Goal: Task Accomplishment & Management: Manage account settings

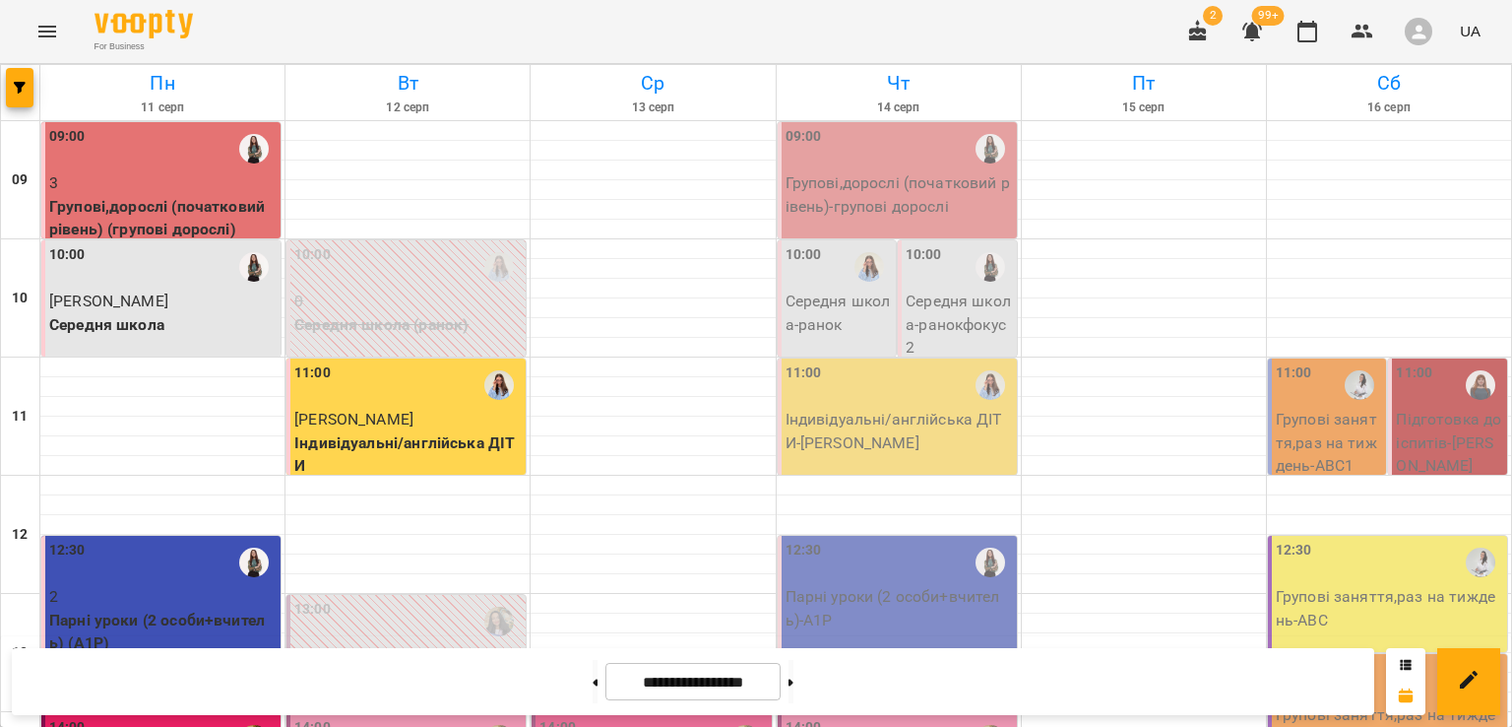
scroll to position [487, 0]
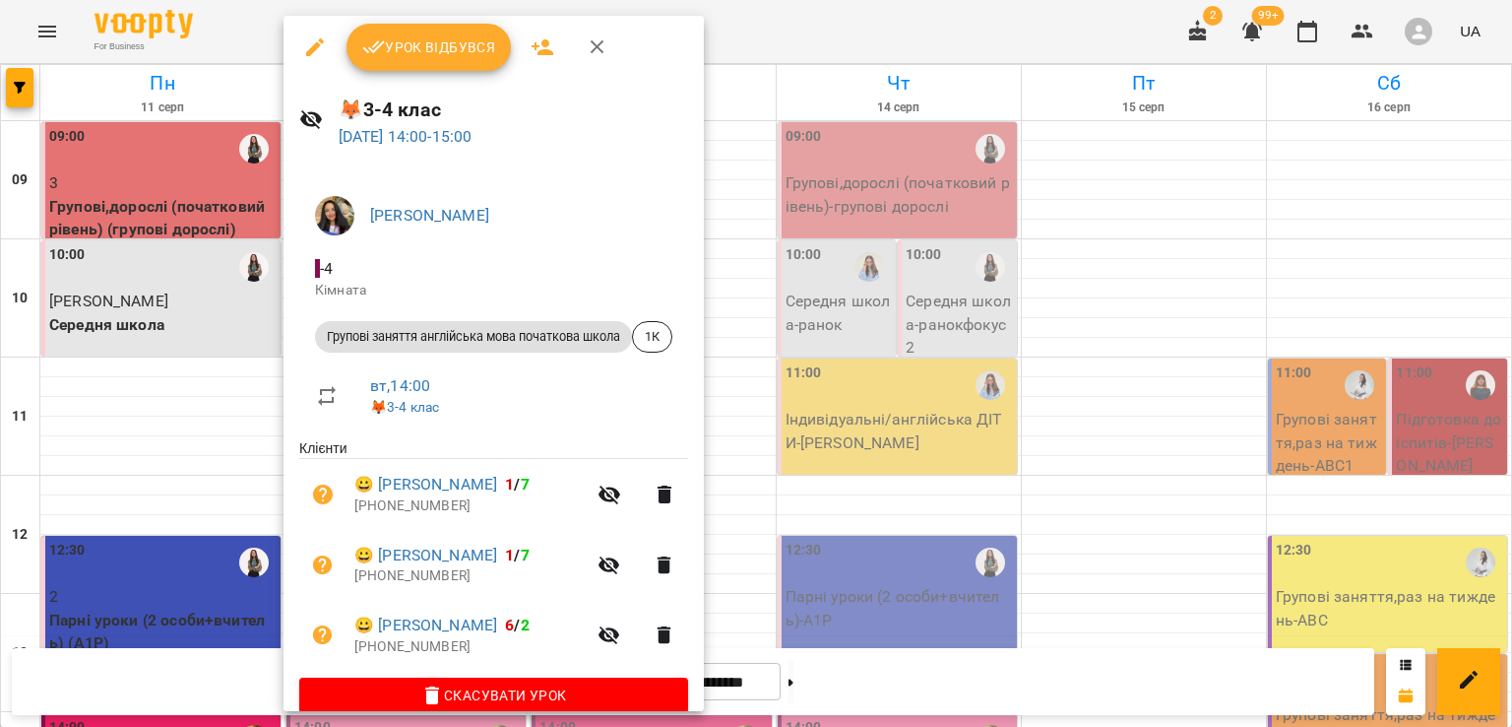
click at [465, 56] on span "Урок відбувся" at bounding box center [429, 47] width 134 height 24
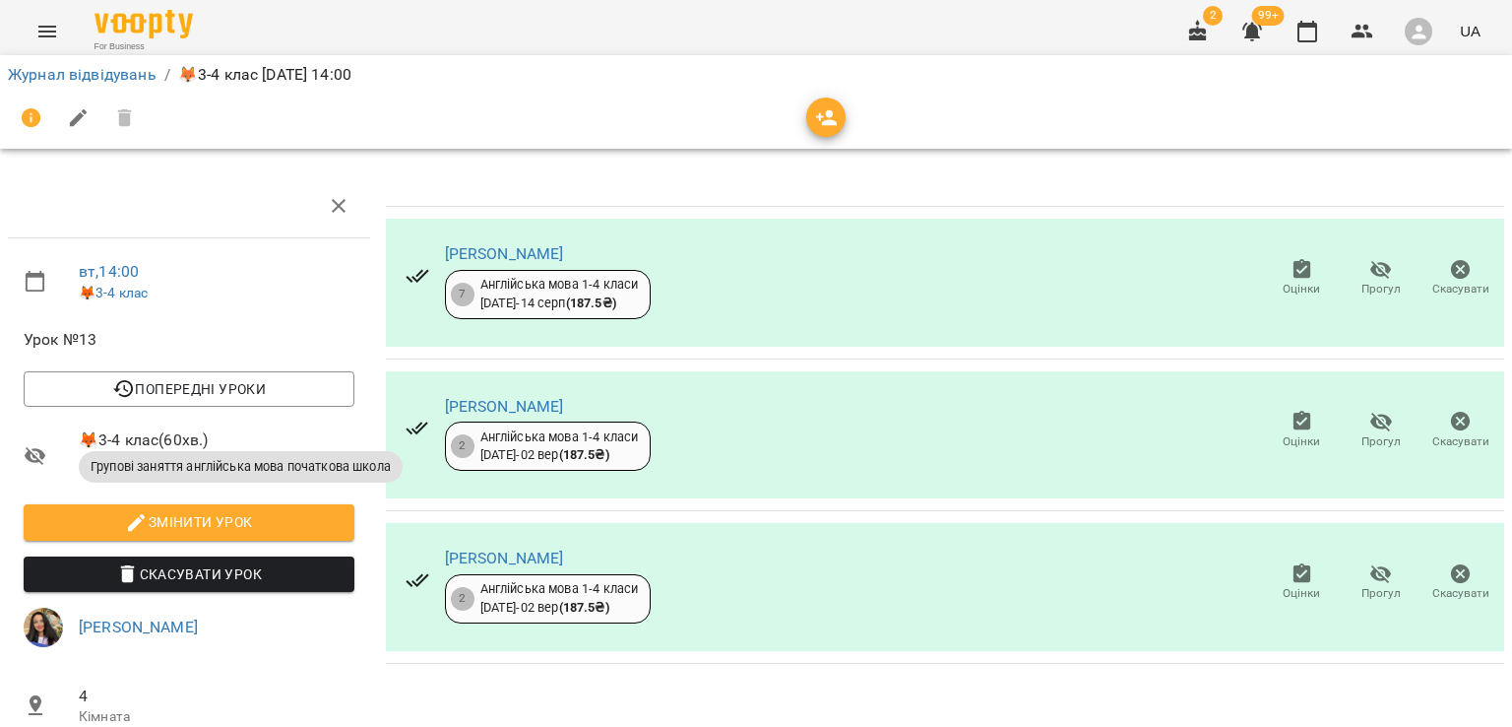
click at [1379, 278] on span "Прогул" at bounding box center [1382, 277] width 56 height 39
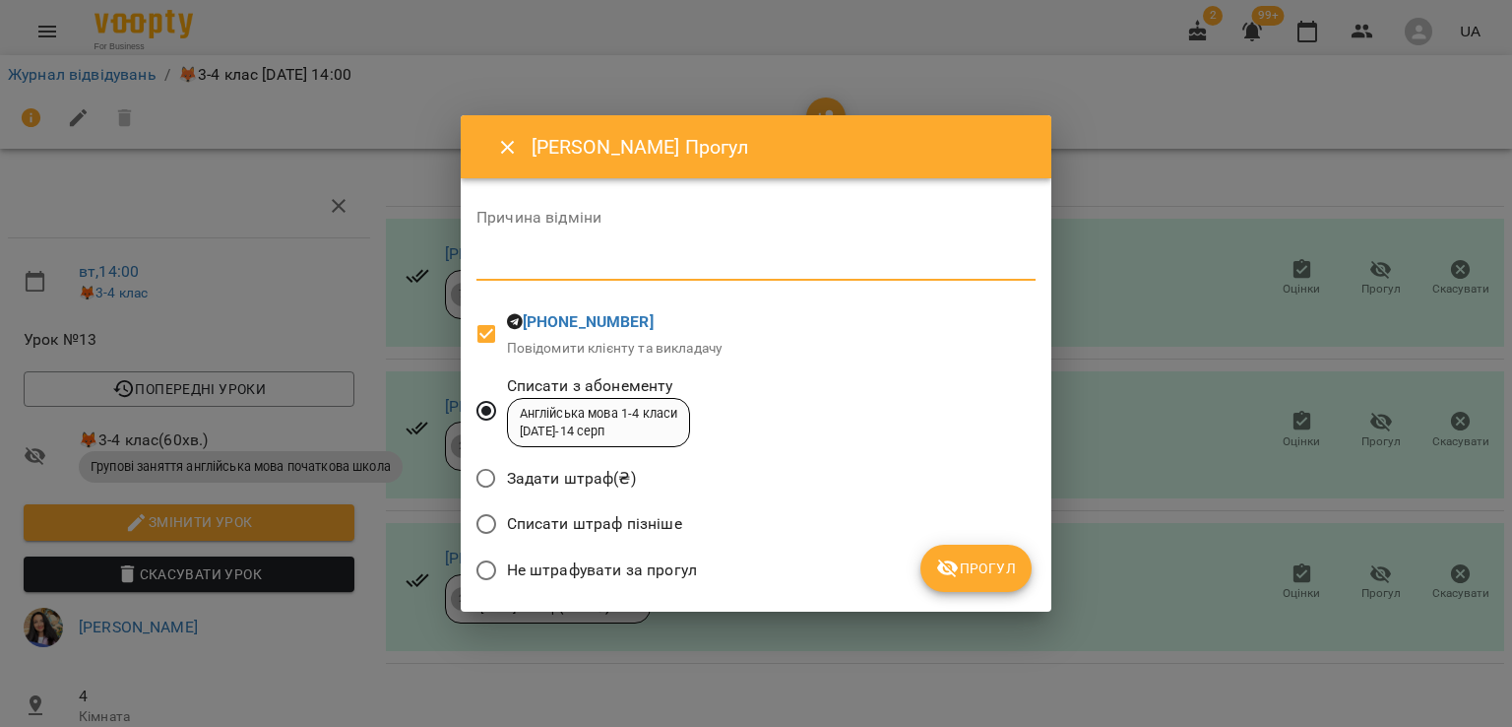
click at [595, 261] on textarea at bounding box center [755, 264] width 559 height 19
click at [650, 528] on span "Списати штраф пізніше" at bounding box center [594, 524] width 175 height 24
click at [602, 265] on textarea at bounding box center [755, 264] width 559 height 19
type textarea "*"
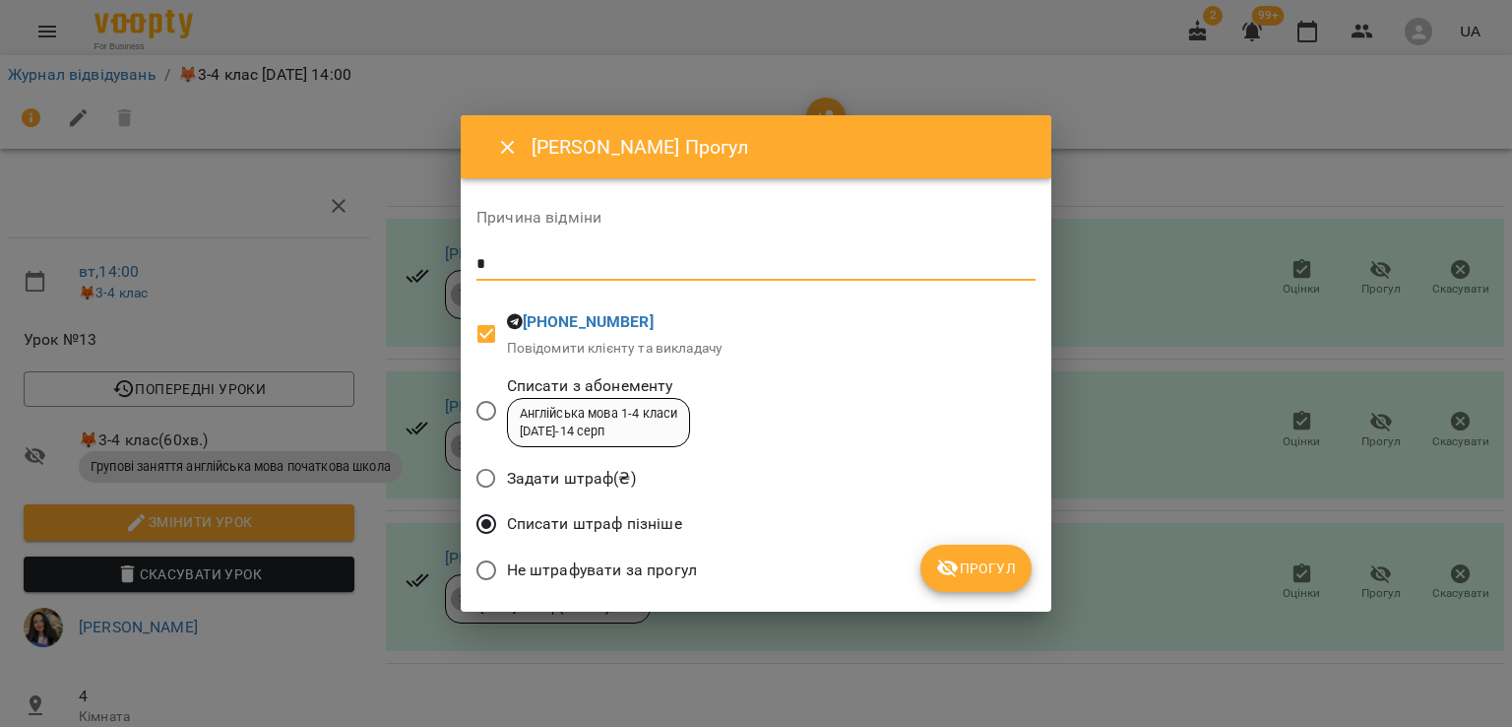
type textarea "*"
click at [967, 563] on span "Прогул" at bounding box center [976, 568] width 80 height 24
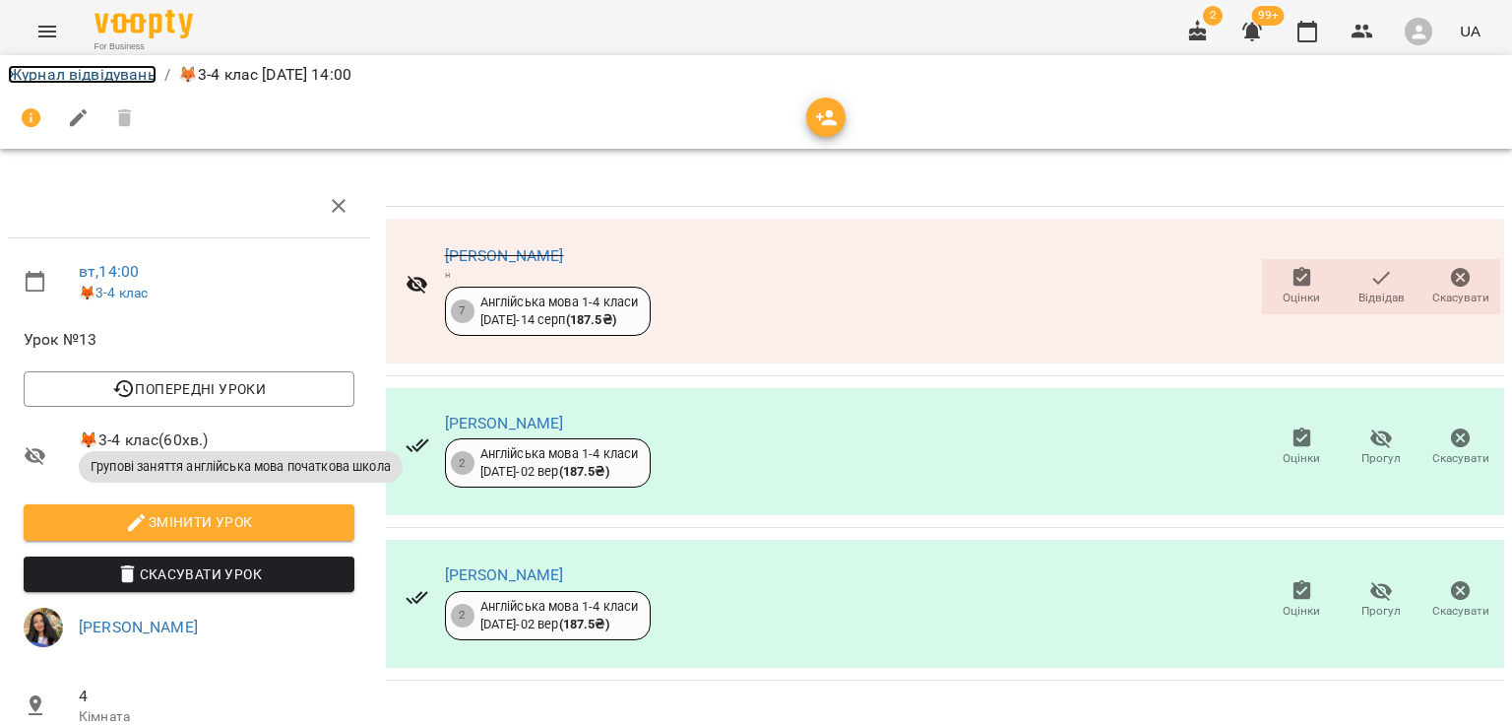
click at [74, 76] on link "Журнал відвідувань" at bounding box center [82, 74] width 149 height 19
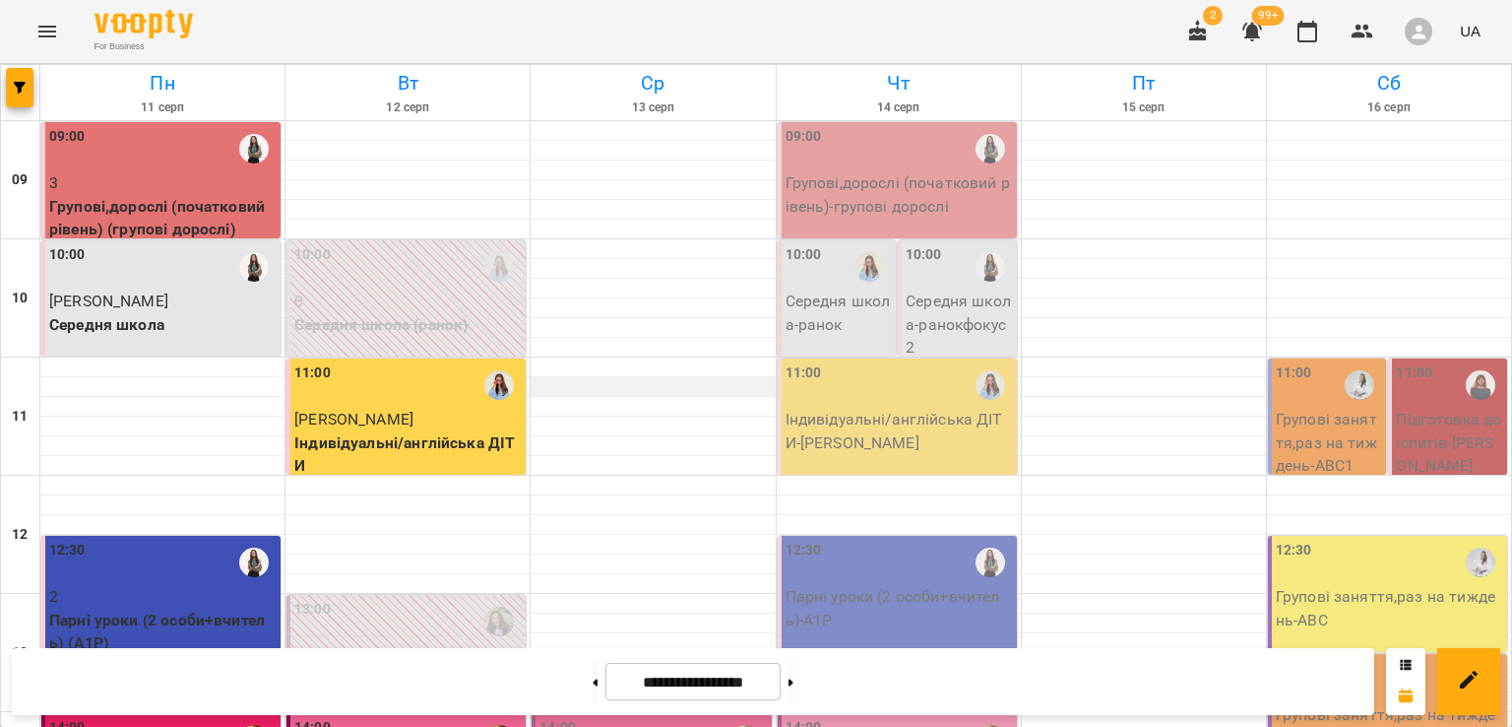
scroll to position [783, 0]
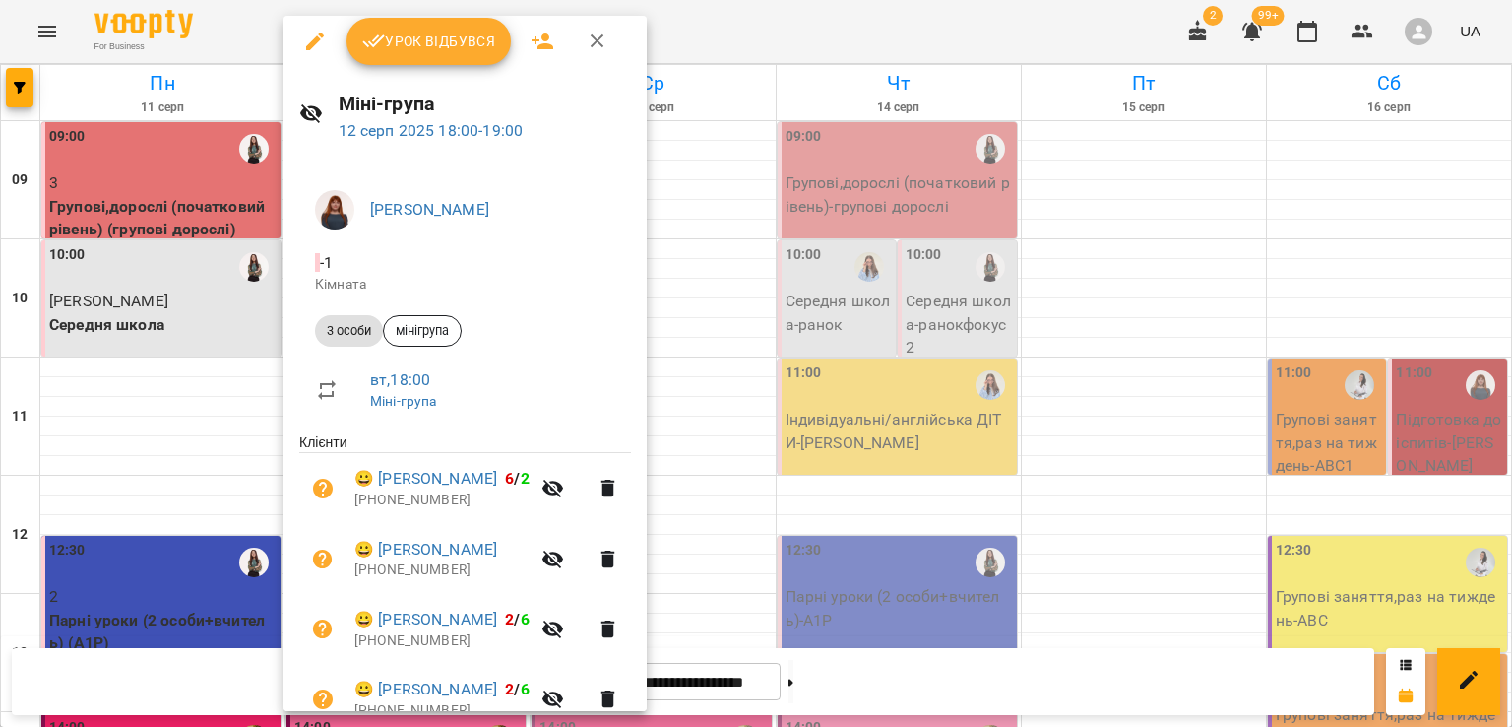
scroll to position [0, 0]
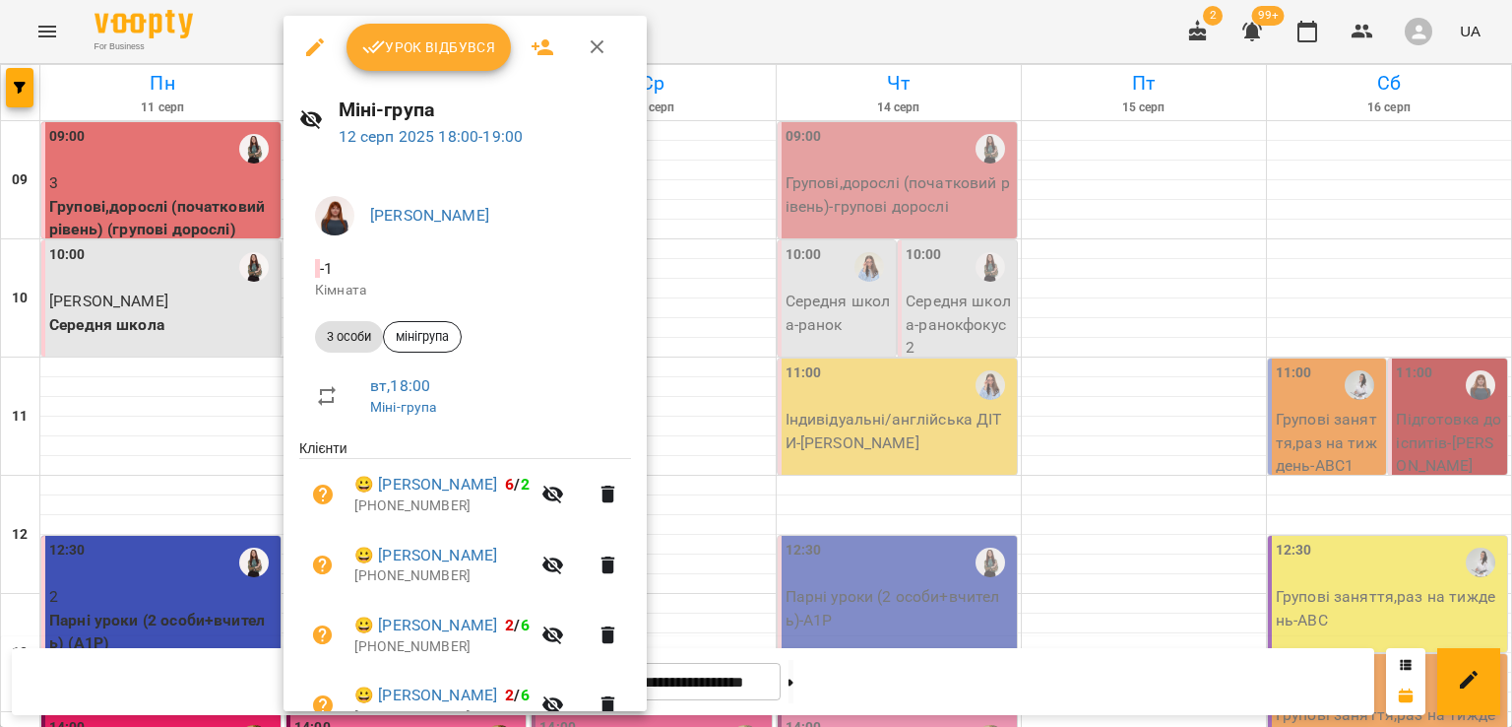
click at [481, 52] on span "Урок відбувся" at bounding box center [429, 47] width 134 height 24
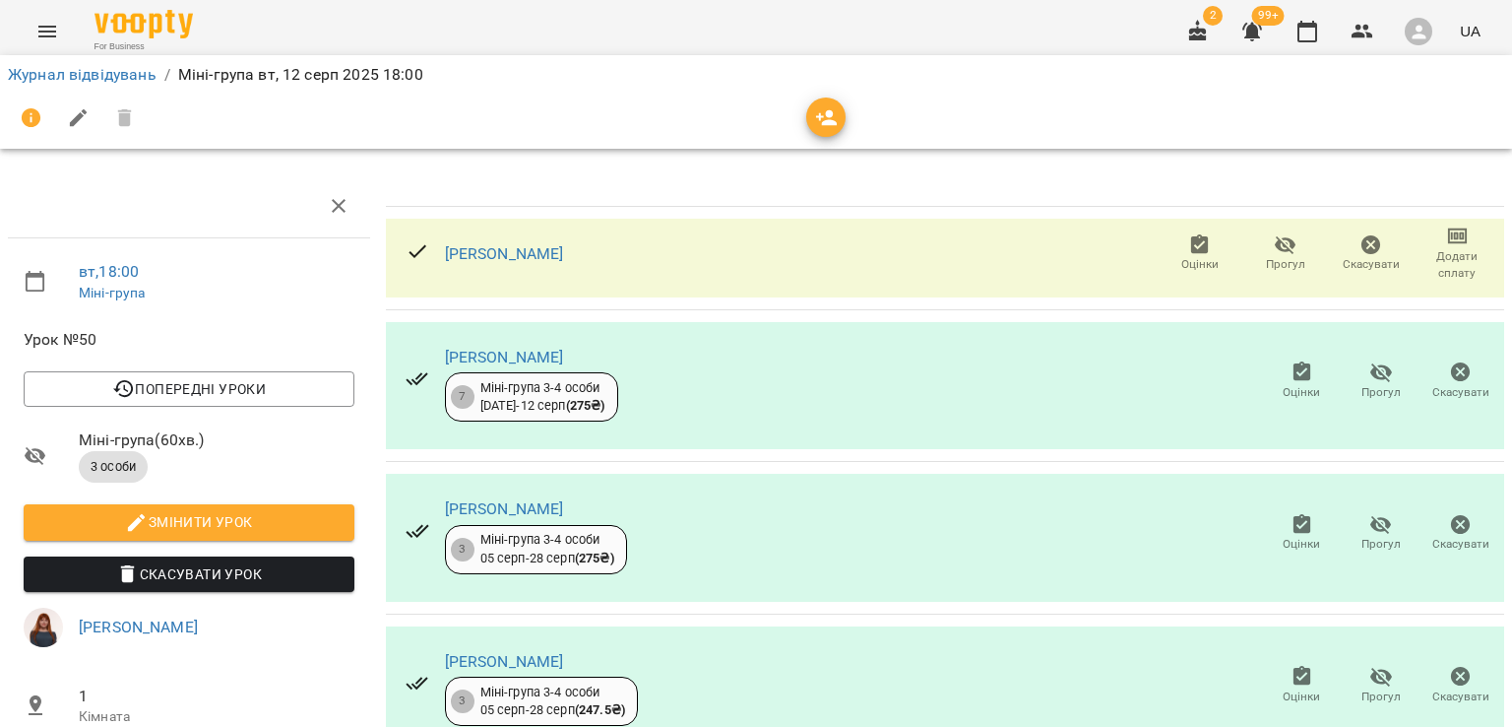
click at [1274, 246] on icon "button" at bounding box center [1286, 245] width 24 height 24
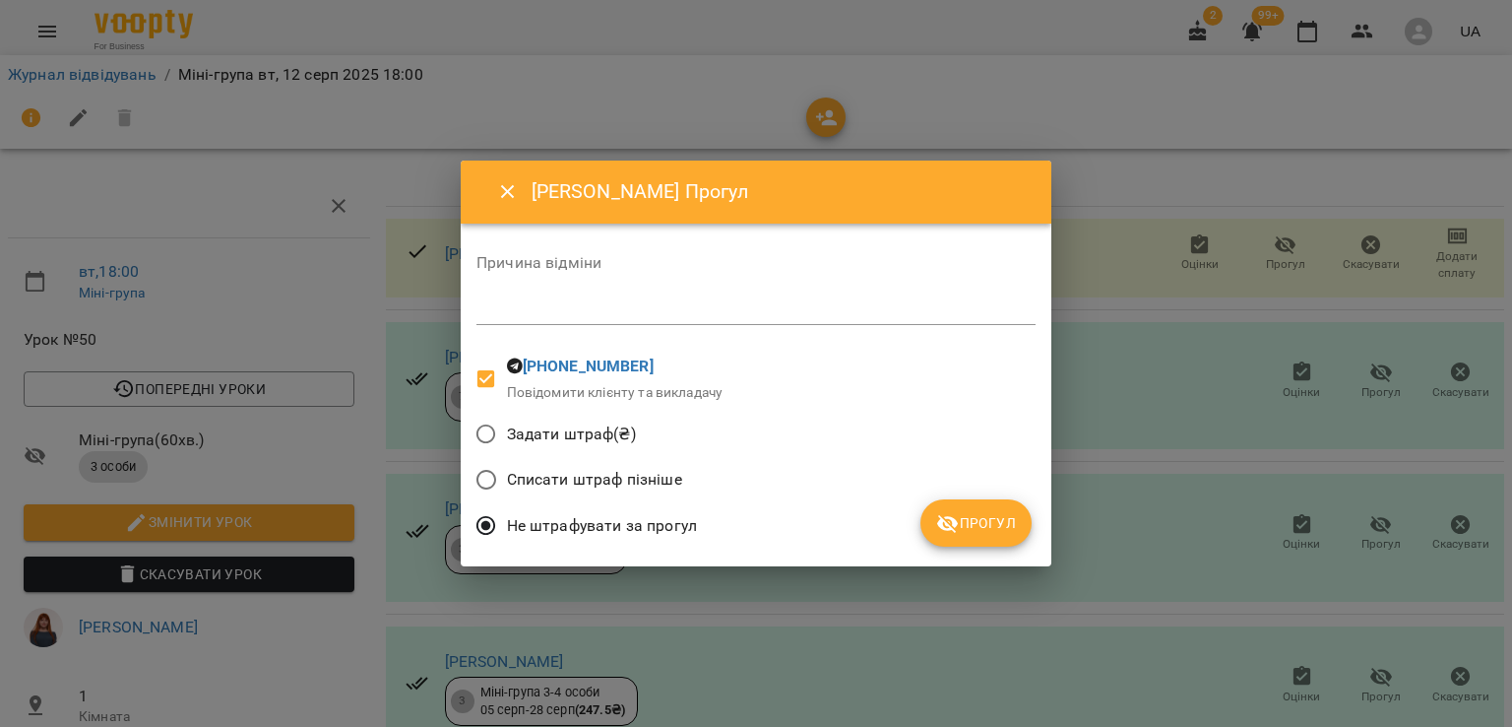
click at [594, 481] on span "Списати штраф пізніше" at bounding box center [594, 480] width 175 height 24
click at [640, 313] on textarea at bounding box center [755, 308] width 559 height 19
type textarea "*"
click at [988, 500] on button "Прогул" at bounding box center [975, 522] width 111 height 47
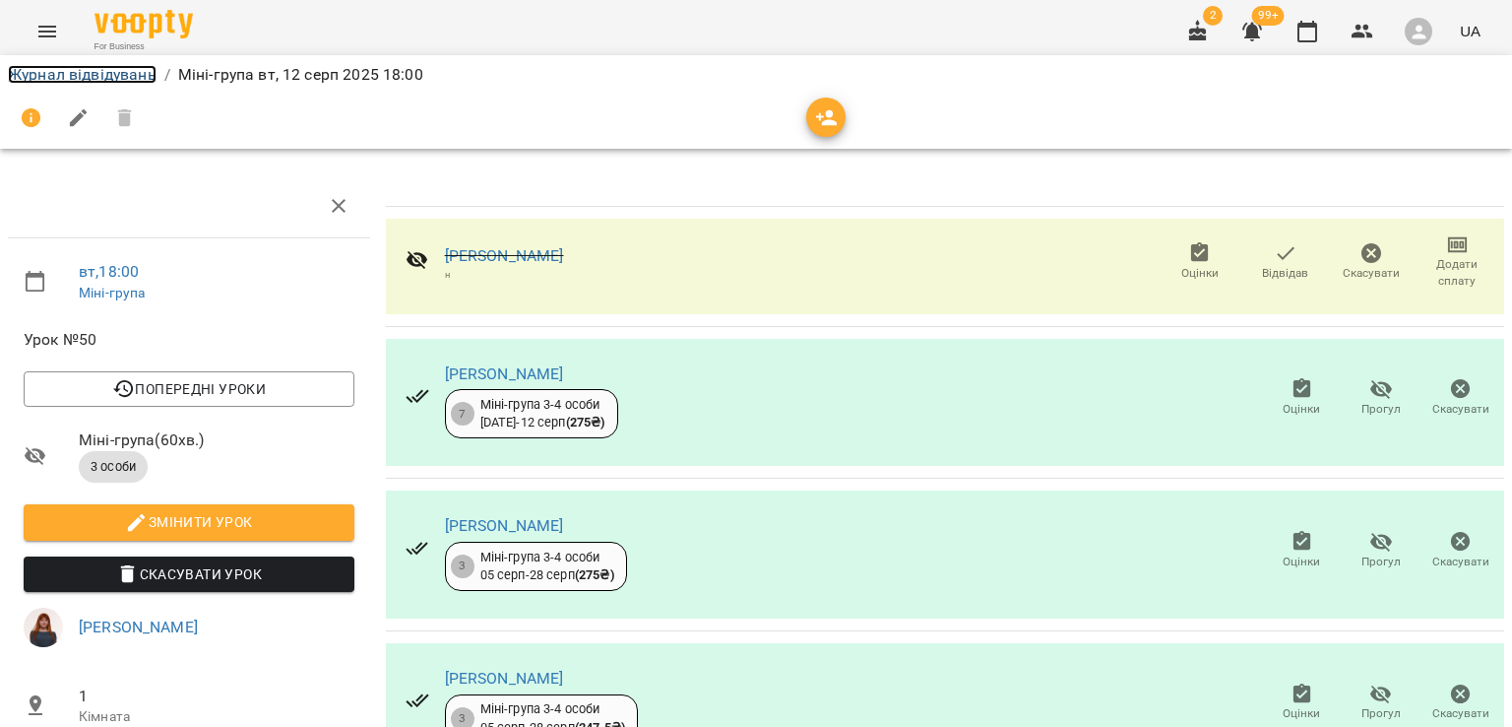
click at [80, 68] on link "Журнал відвідувань" at bounding box center [82, 74] width 149 height 19
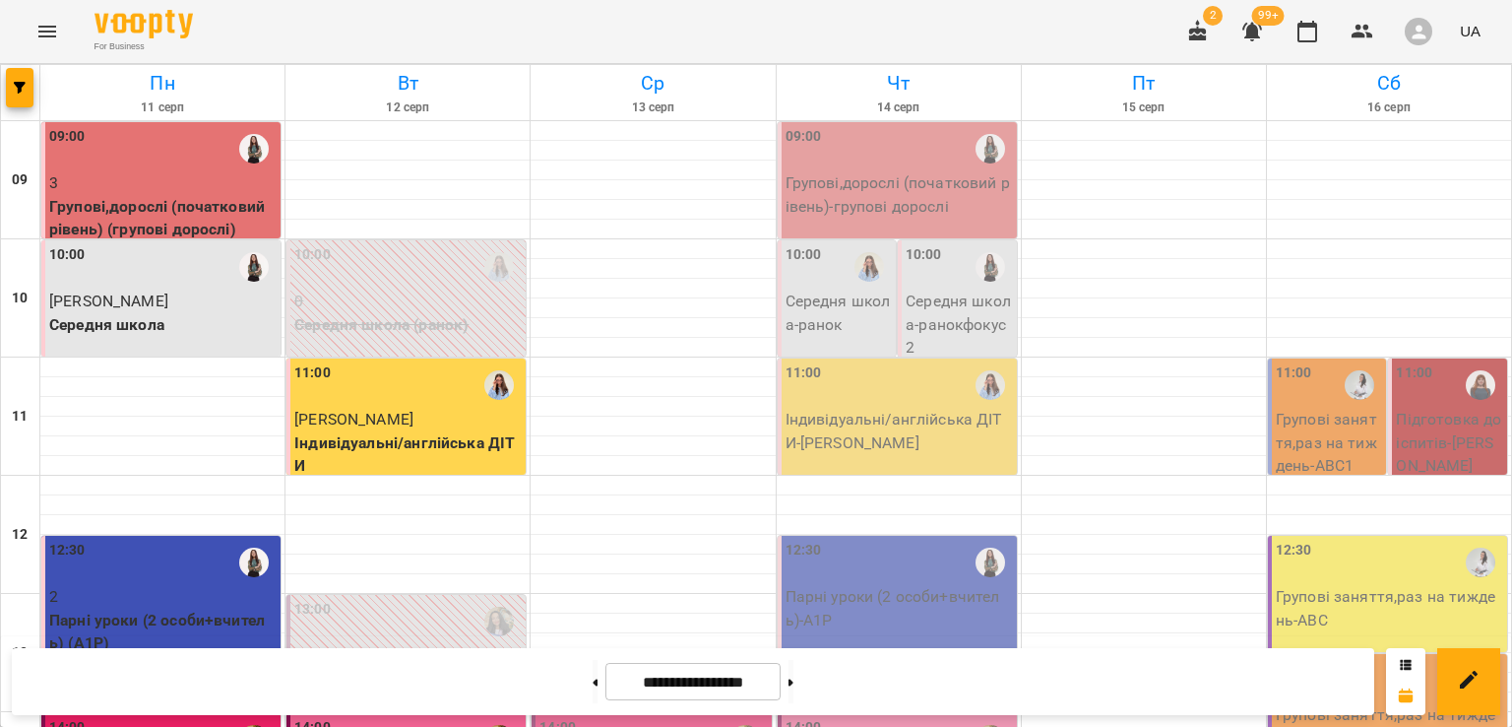
scroll to position [783, 0]
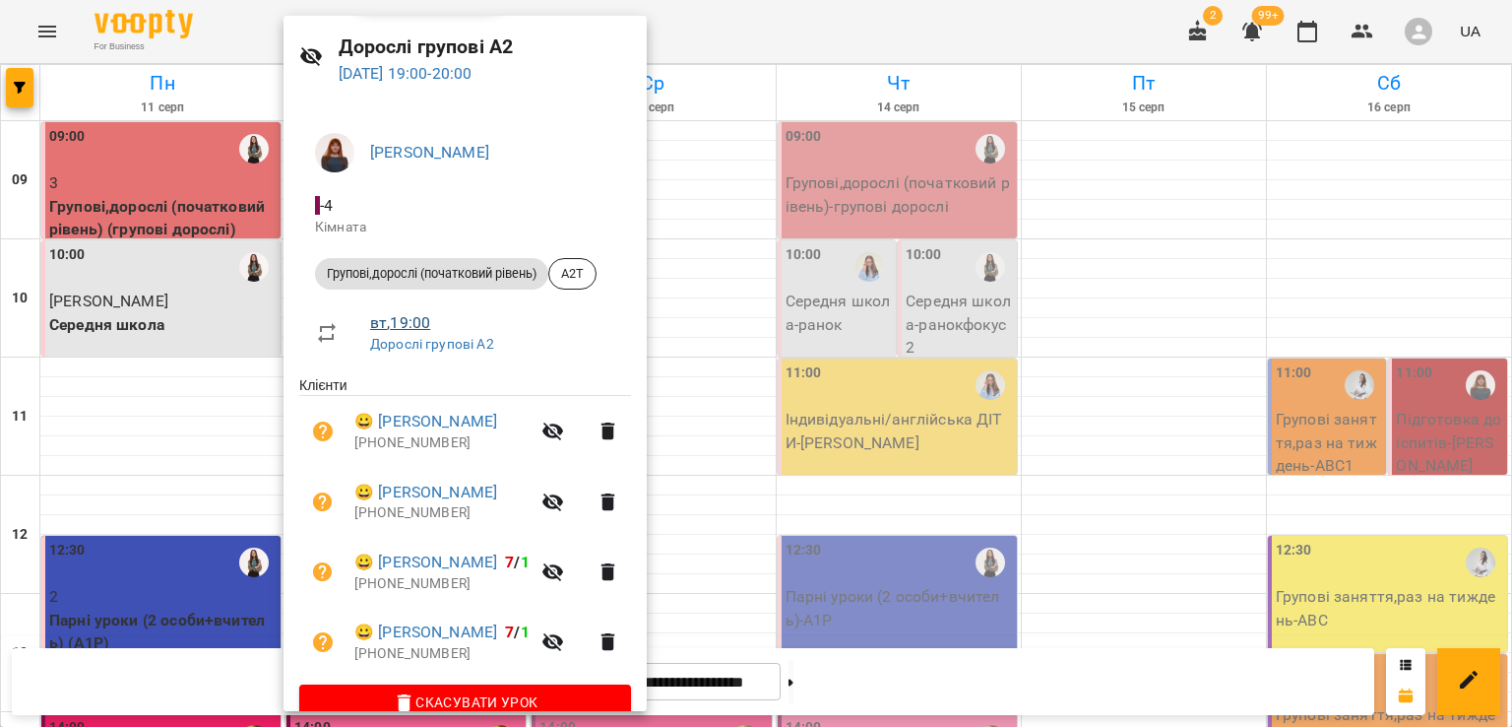
scroll to position [98, 0]
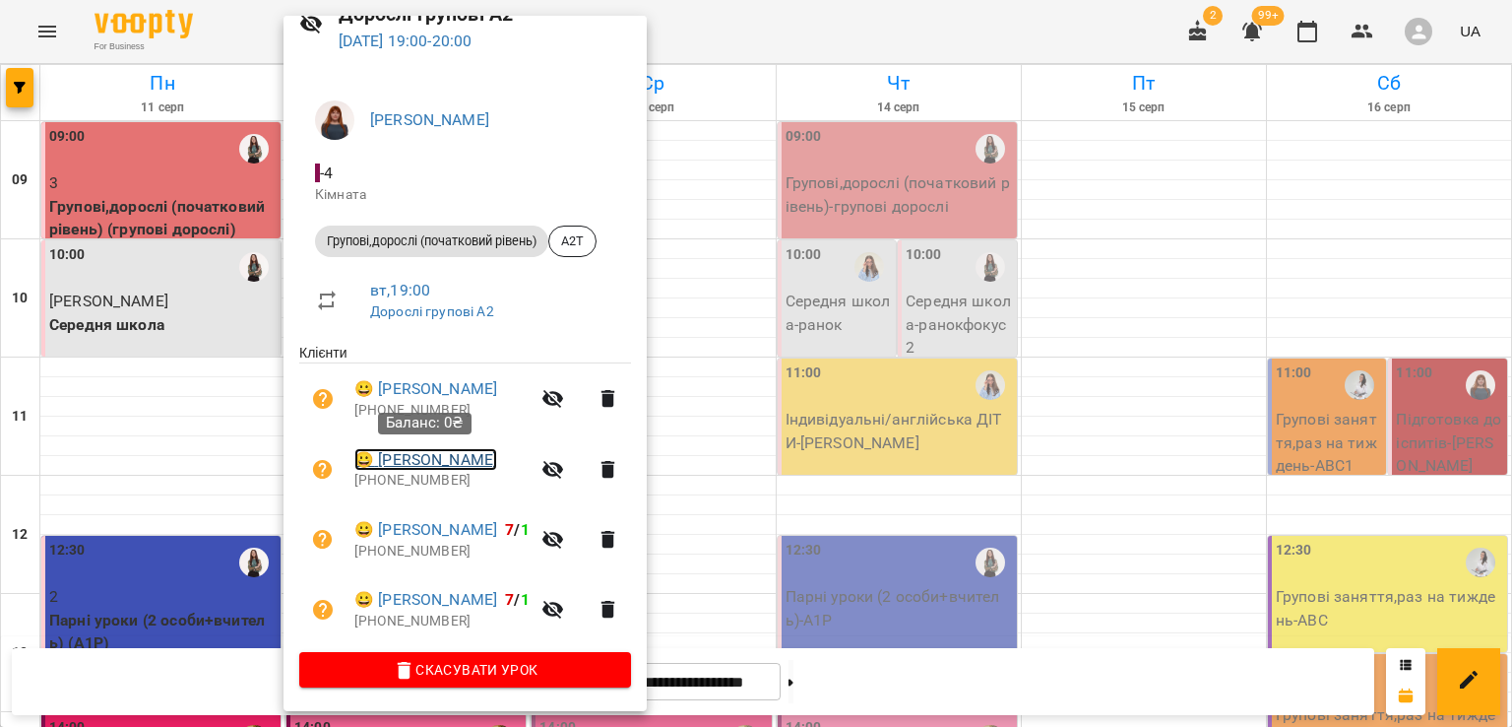
click at [449, 467] on link "😀 Калюжна Ірина" at bounding box center [425, 460] width 143 height 24
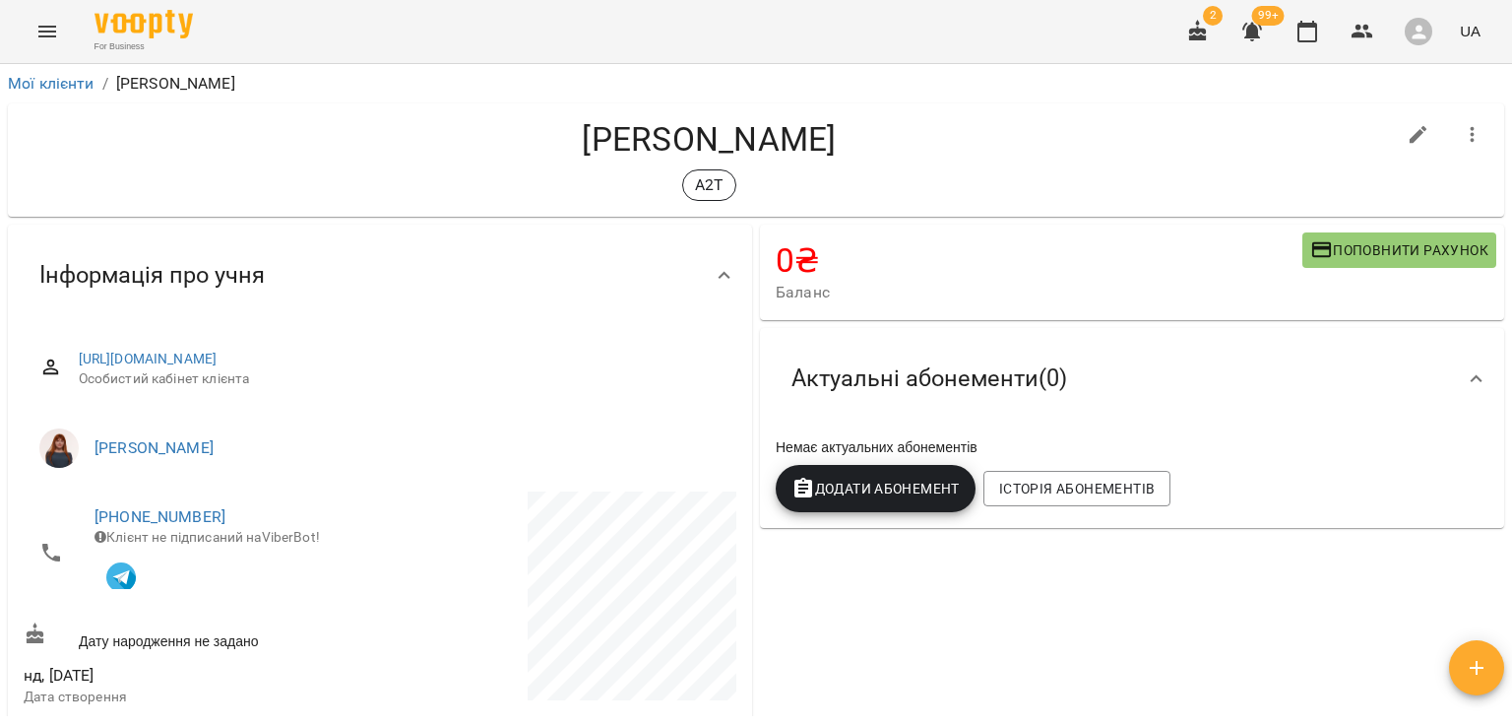
click at [1408, 139] on icon "button" at bounding box center [1419, 135] width 24 height 24
select select "**"
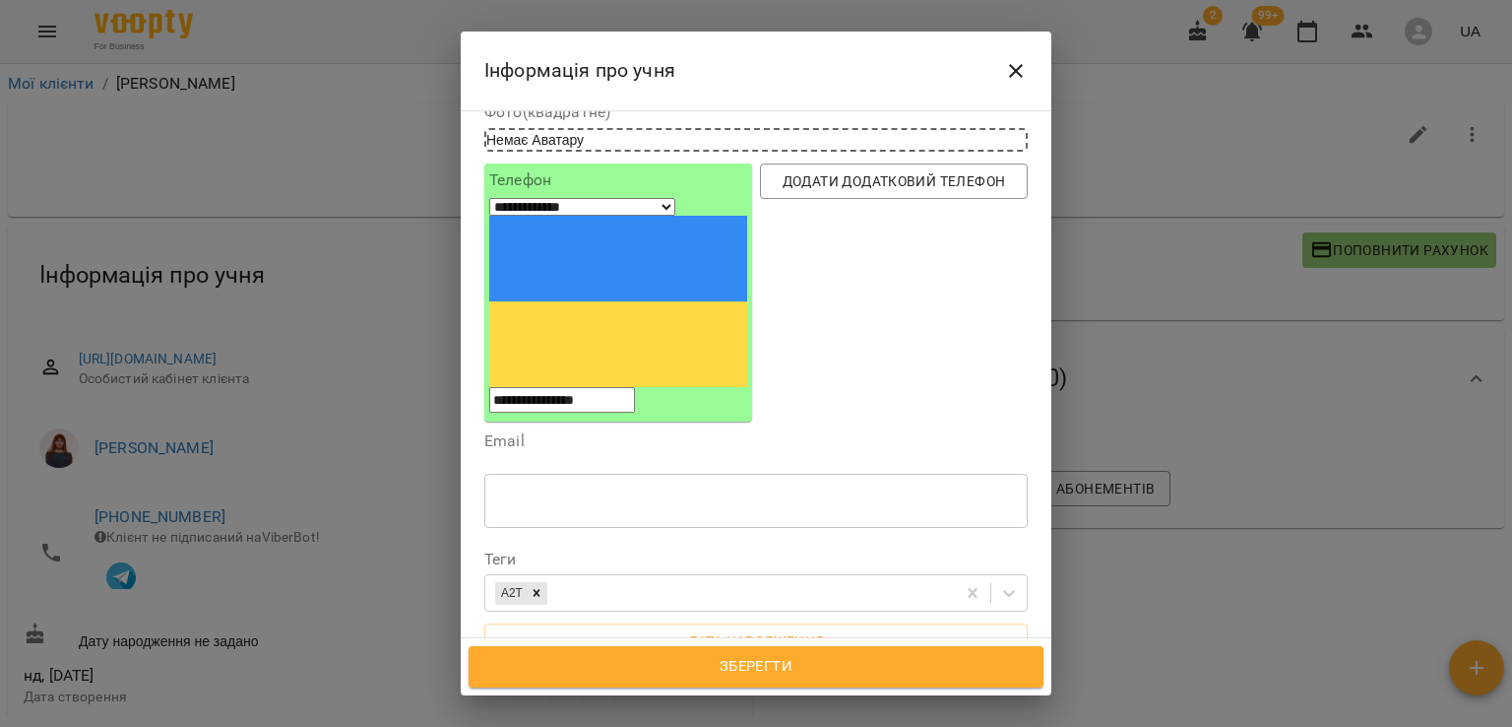
scroll to position [394, 0]
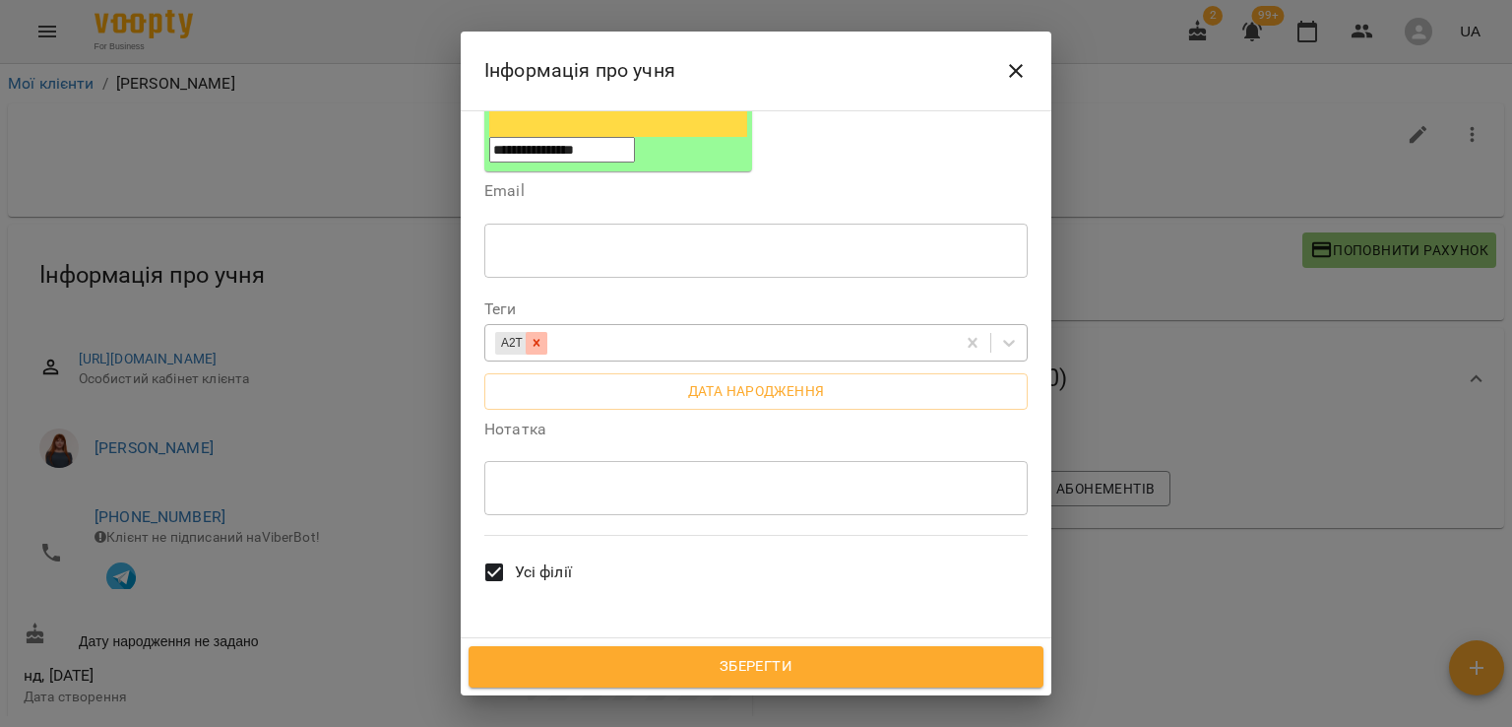
click at [538, 336] on icon at bounding box center [537, 343] width 14 height 14
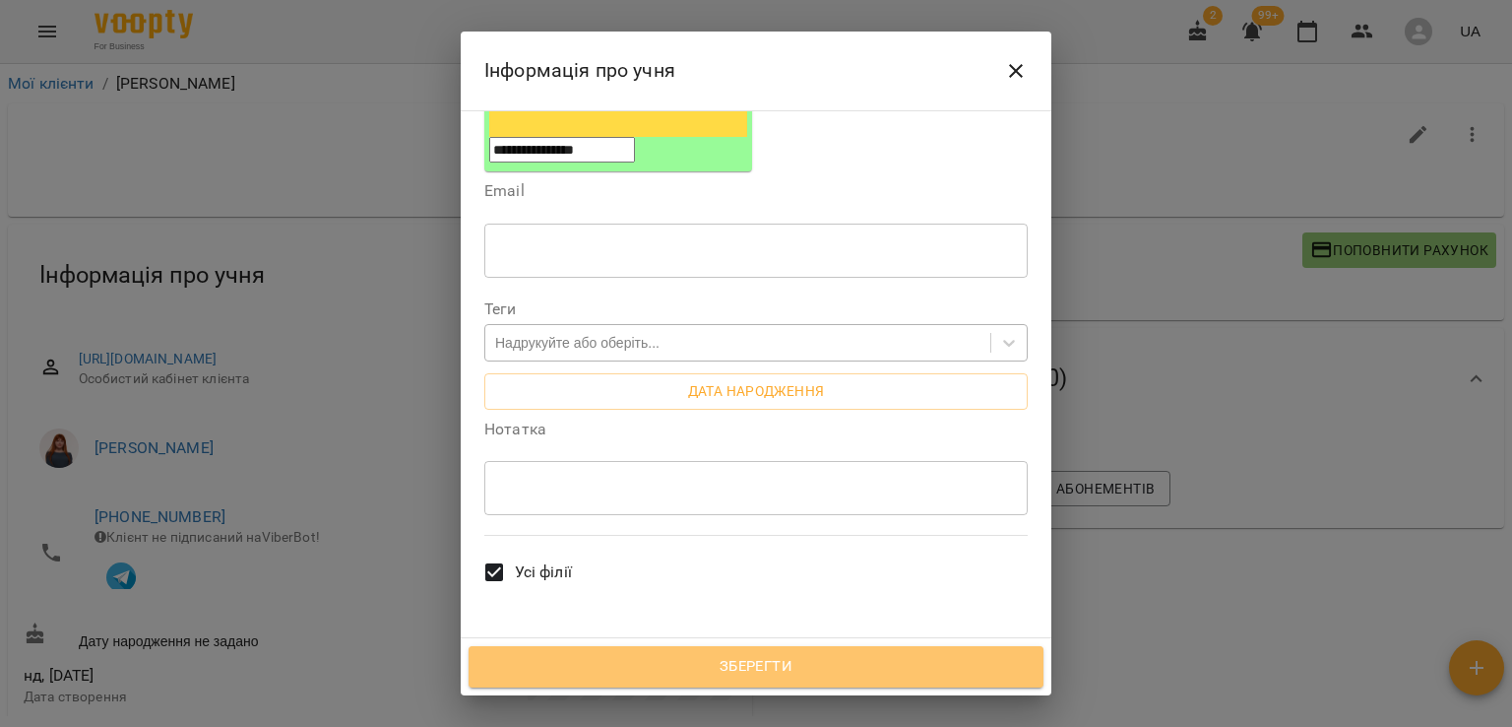
drag, startPoint x: 717, startPoint y: 684, endPoint x: 702, endPoint y: 663, distance: 26.2
click at [715, 674] on button "Зберегти" at bounding box center [756, 666] width 575 height 41
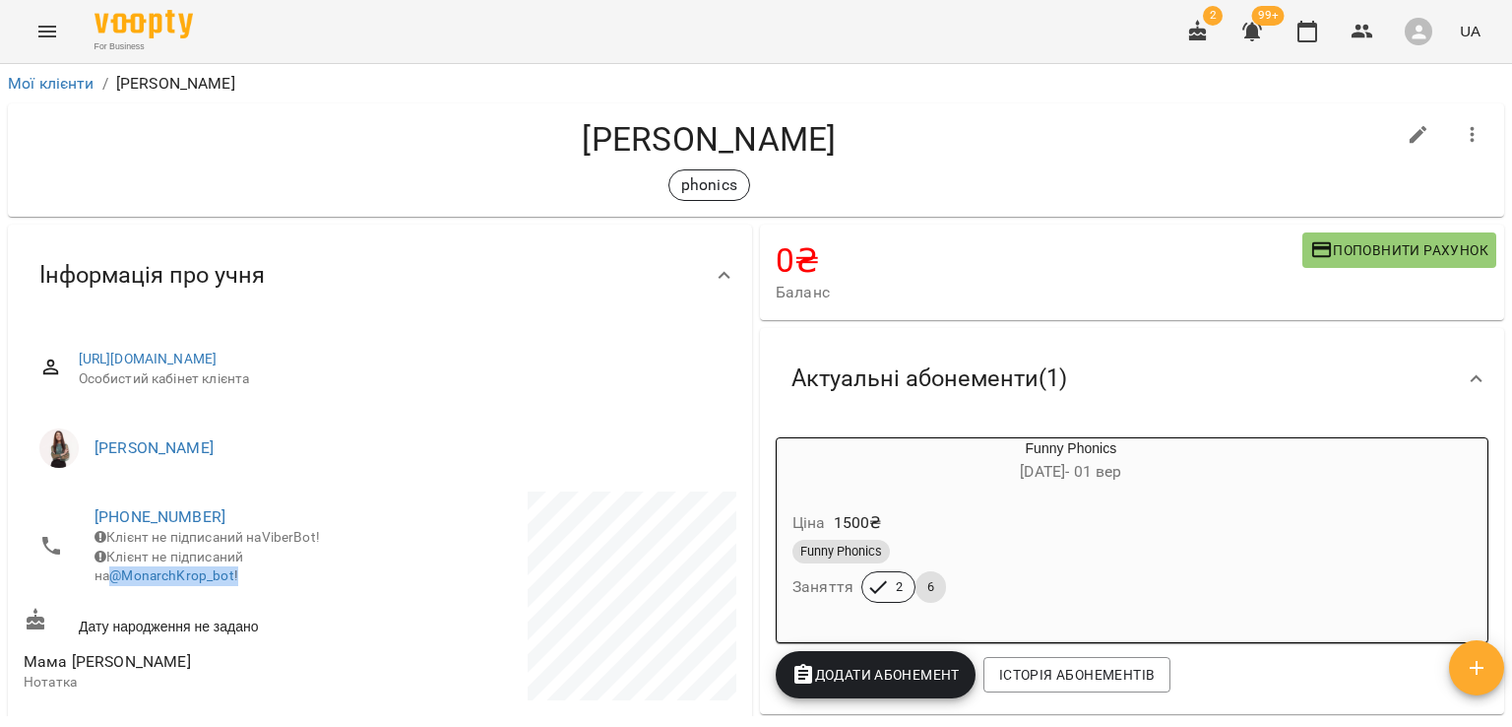
click at [39, 30] on icon "Menu" at bounding box center [47, 32] width 24 height 24
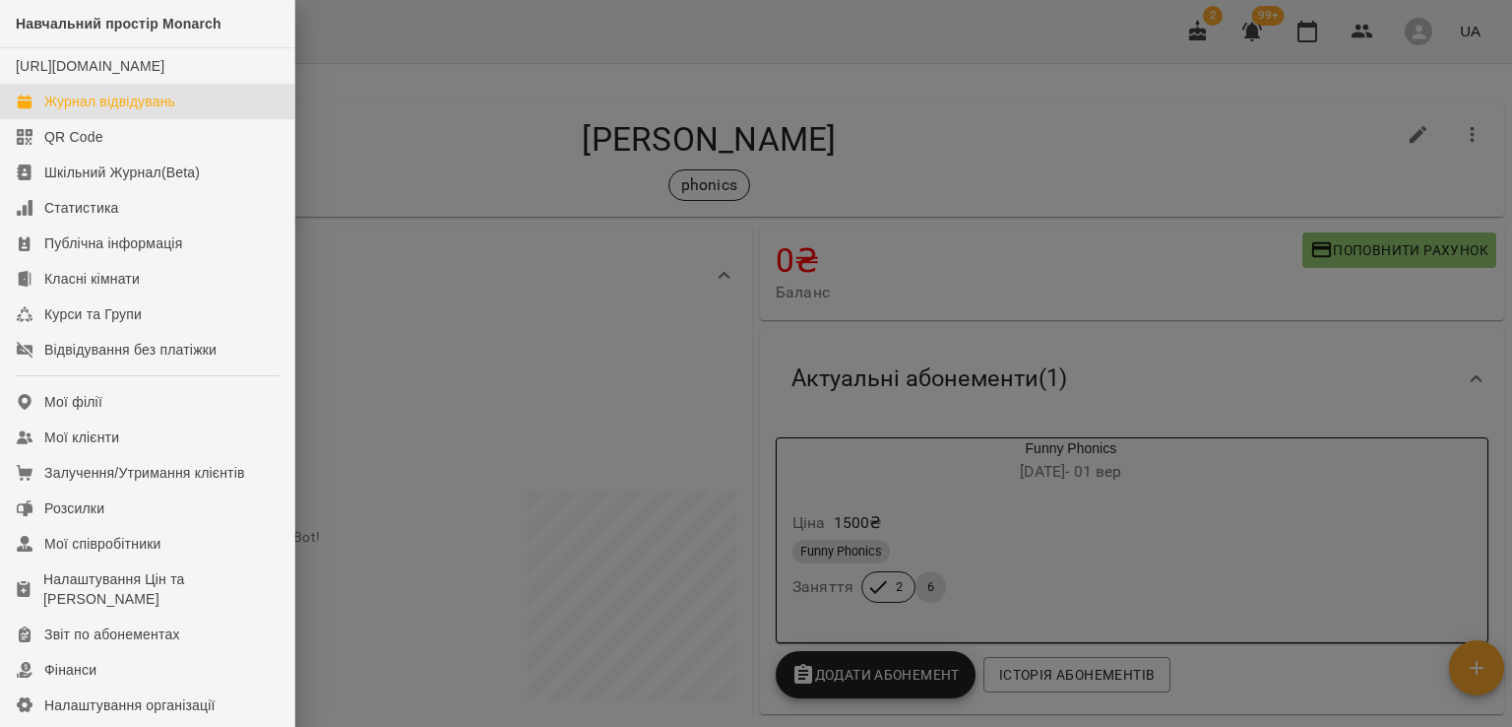
click at [105, 111] on div "Журнал відвідувань" at bounding box center [109, 102] width 131 height 20
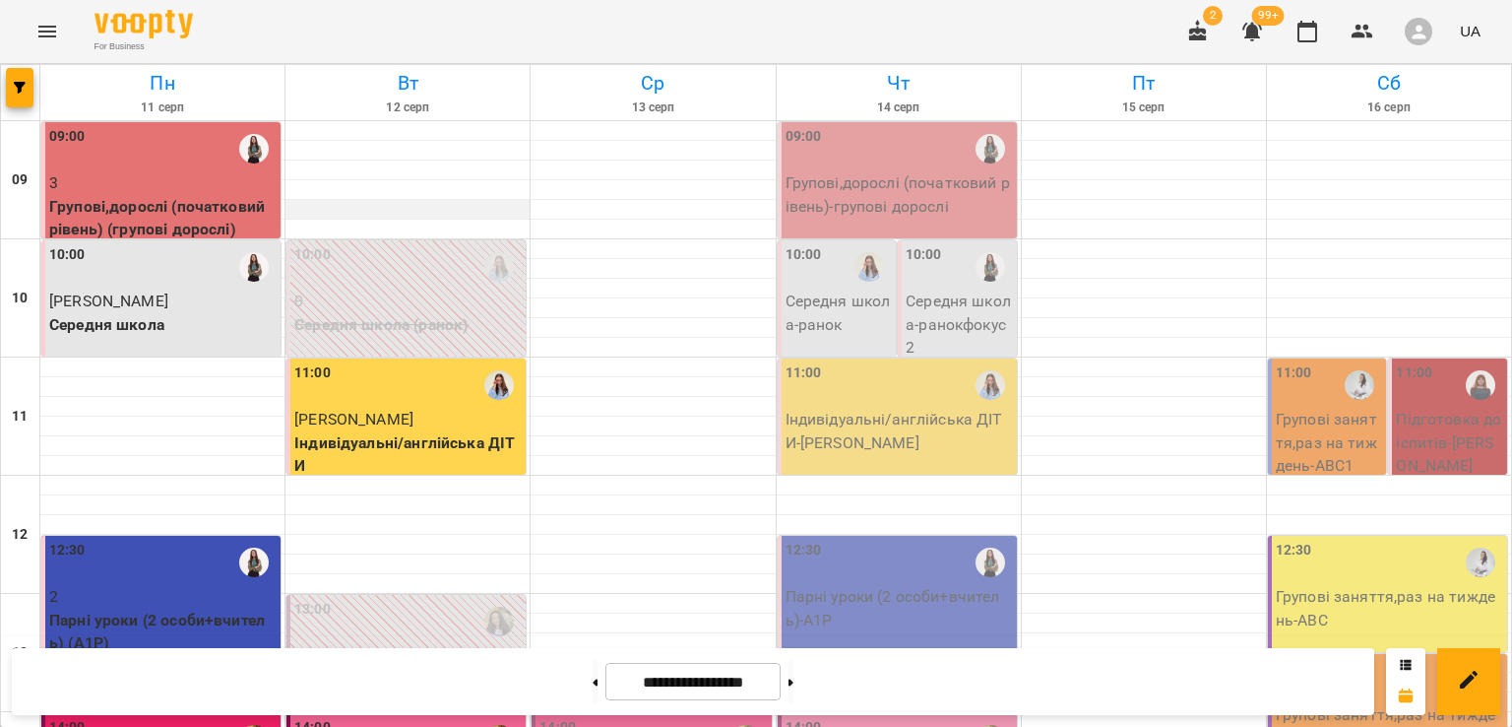
scroll to position [783, 0]
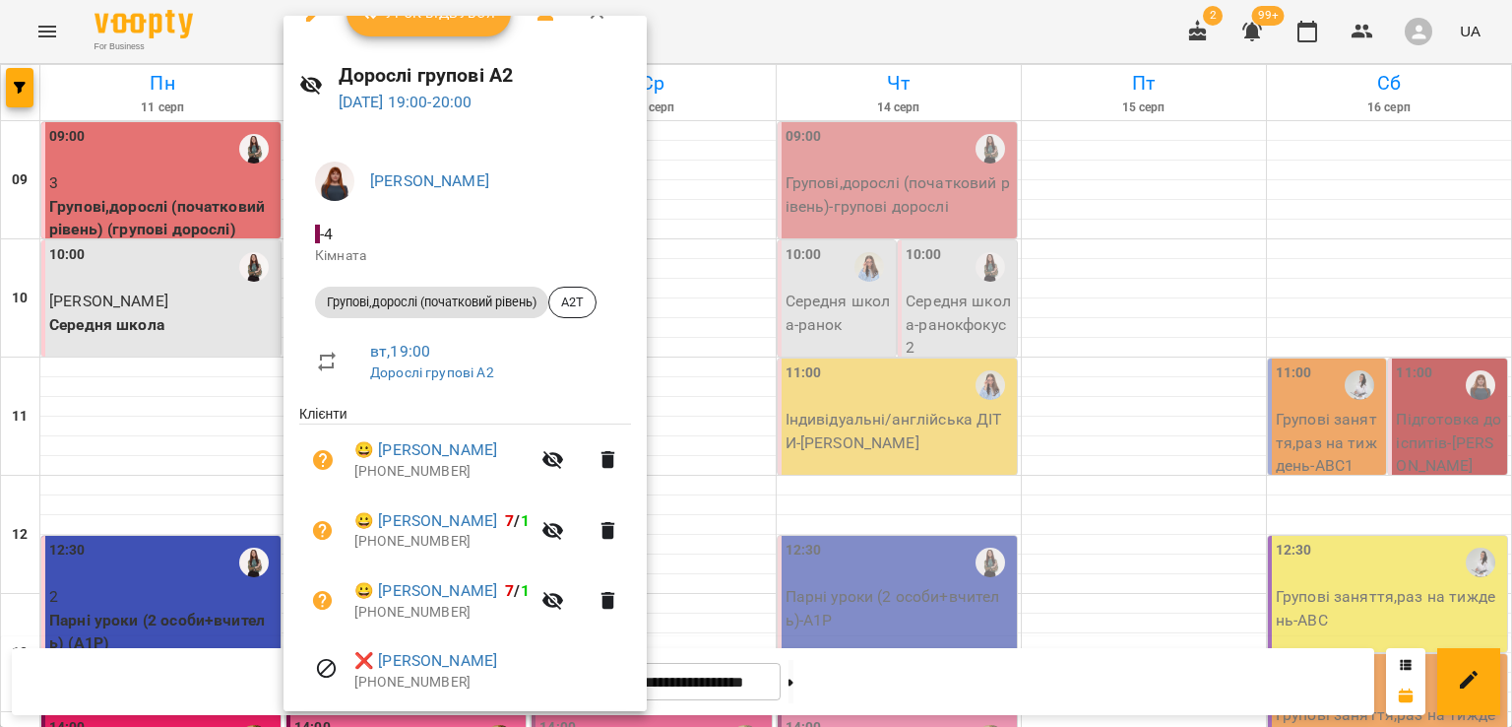
scroll to position [0, 0]
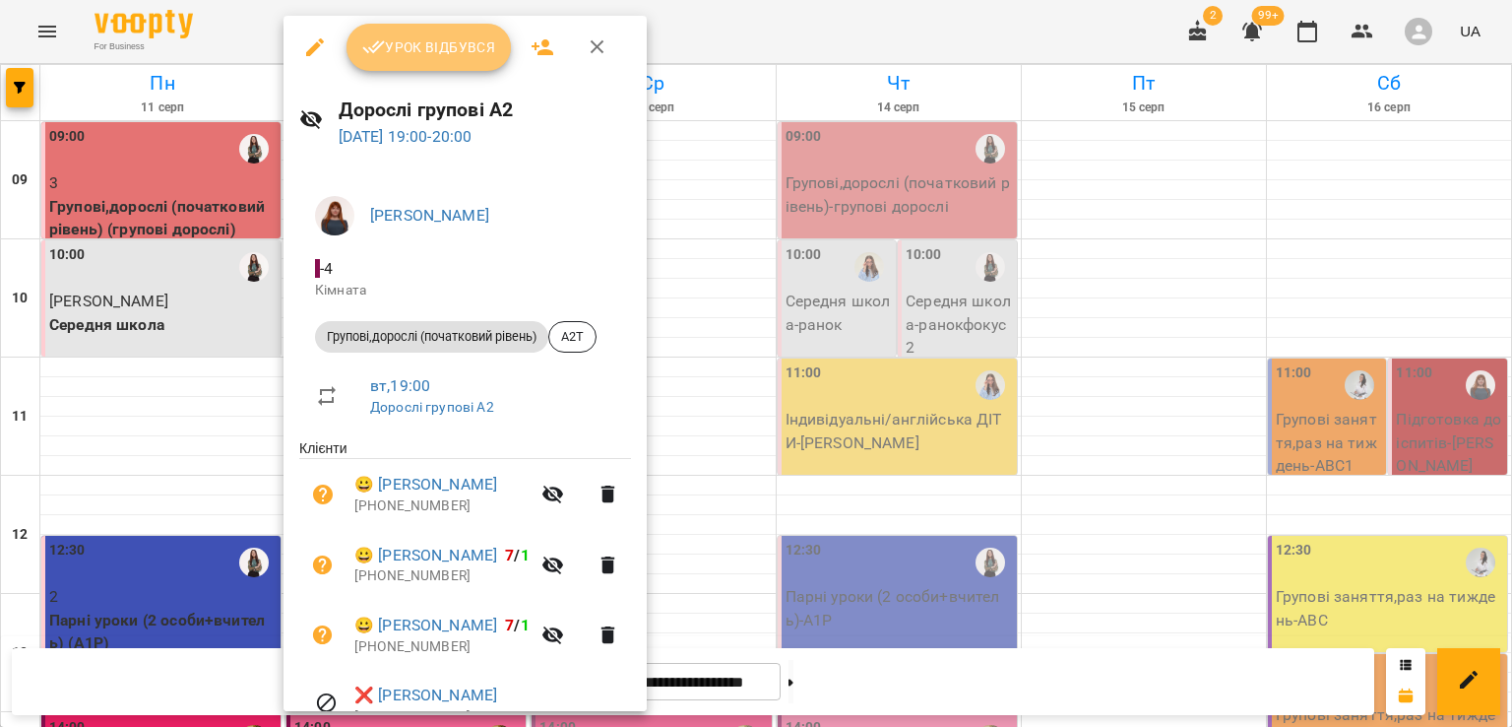
click at [398, 55] on span "Урок відбувся" at bounding box center [429, 47] width 134 height 24
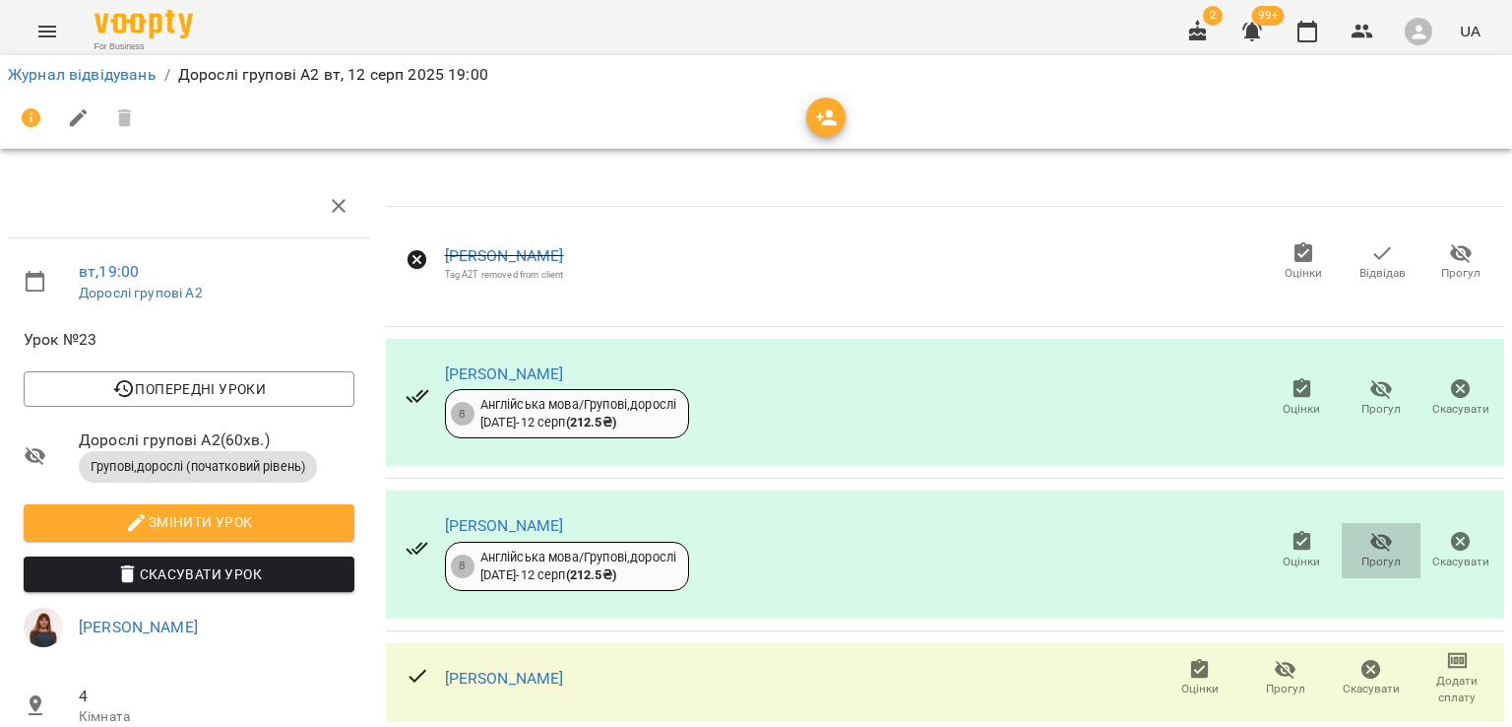
click at [1361, 553] on span "Прогул" at bounding box center [1380, 561] width 39 height 17
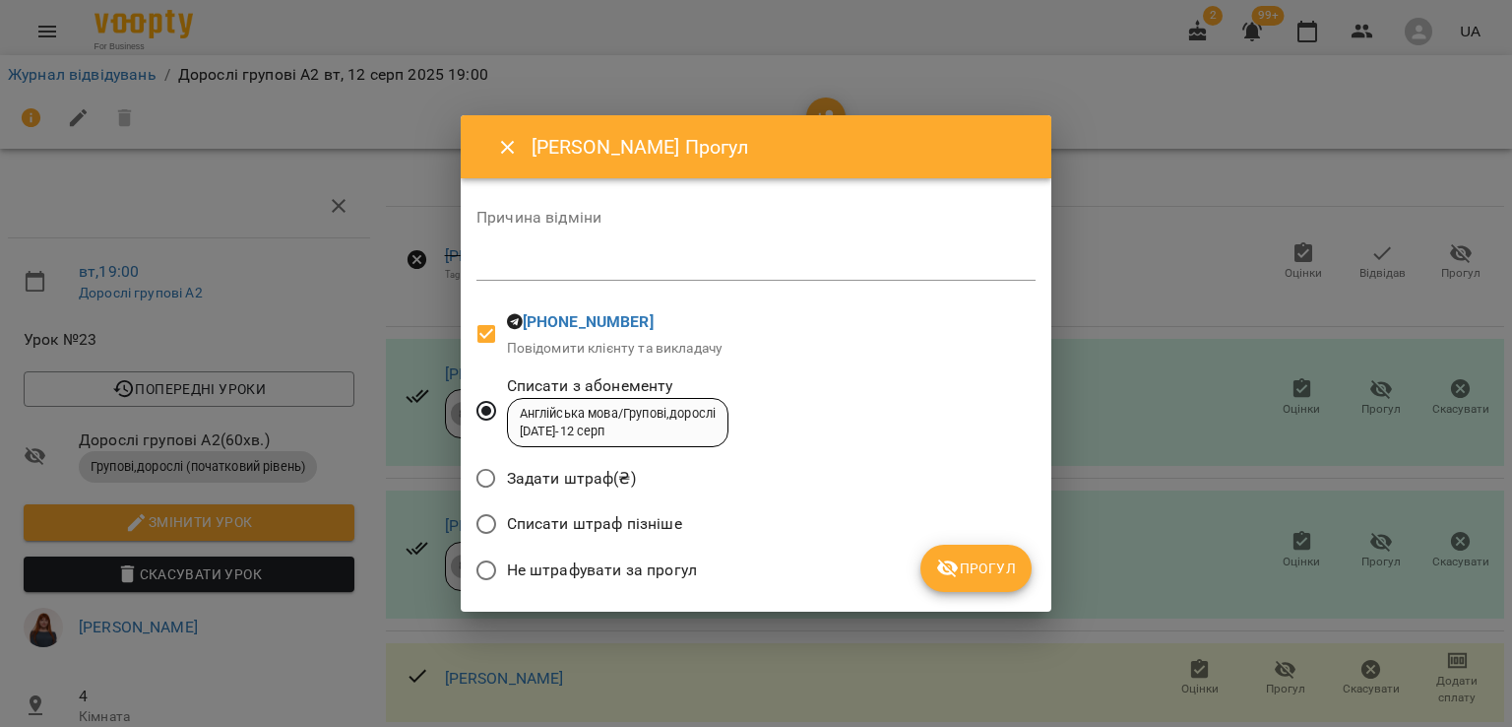
drag, startPoint x: 568, startPoint y: 525, endPoint x: 580, endPoint y: 493, distance: 33.6
click at [569, 524] on span "Списати штраф пізніше" at bounding box center [594, 524] width 175 height 24
click at [616, 276] on div "*" at bounding box center [755, 265] width 559 height 32
type textarea "*"
click at [953, 573] on icon "submit" at bounding box center [948, 568] width 22 height 19
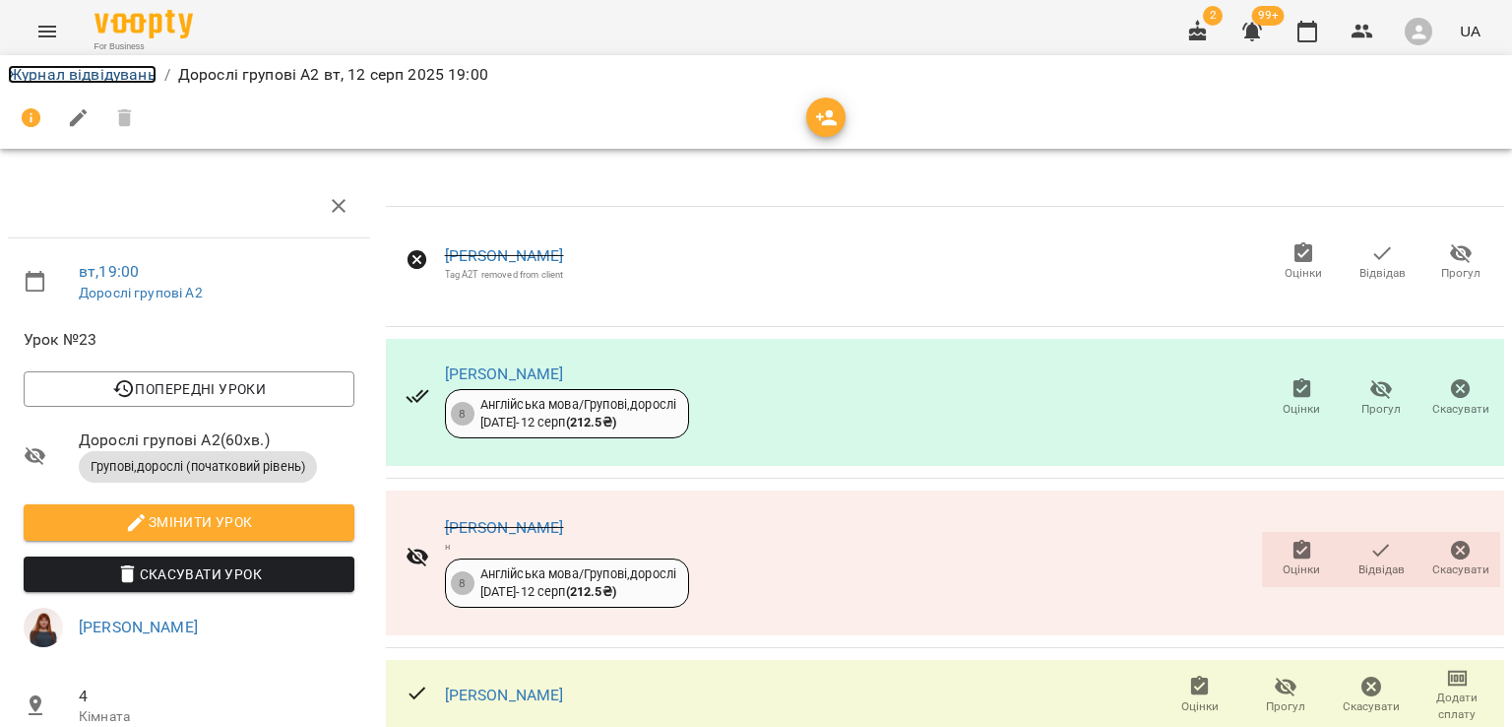
click at [126, 79] on link "Журнал відвідувань" at bounding box center [82, 74] width 149 height 19
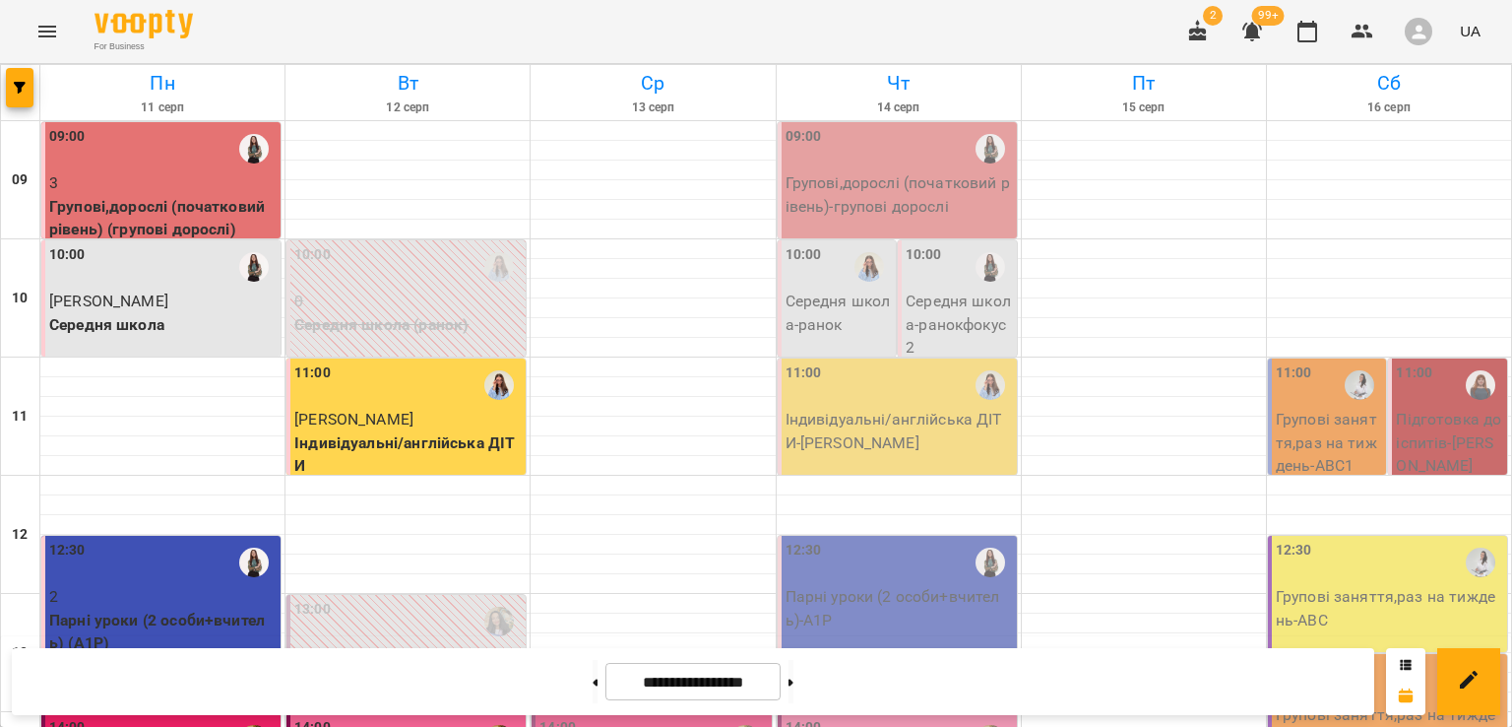
scroll to position [487, 0]
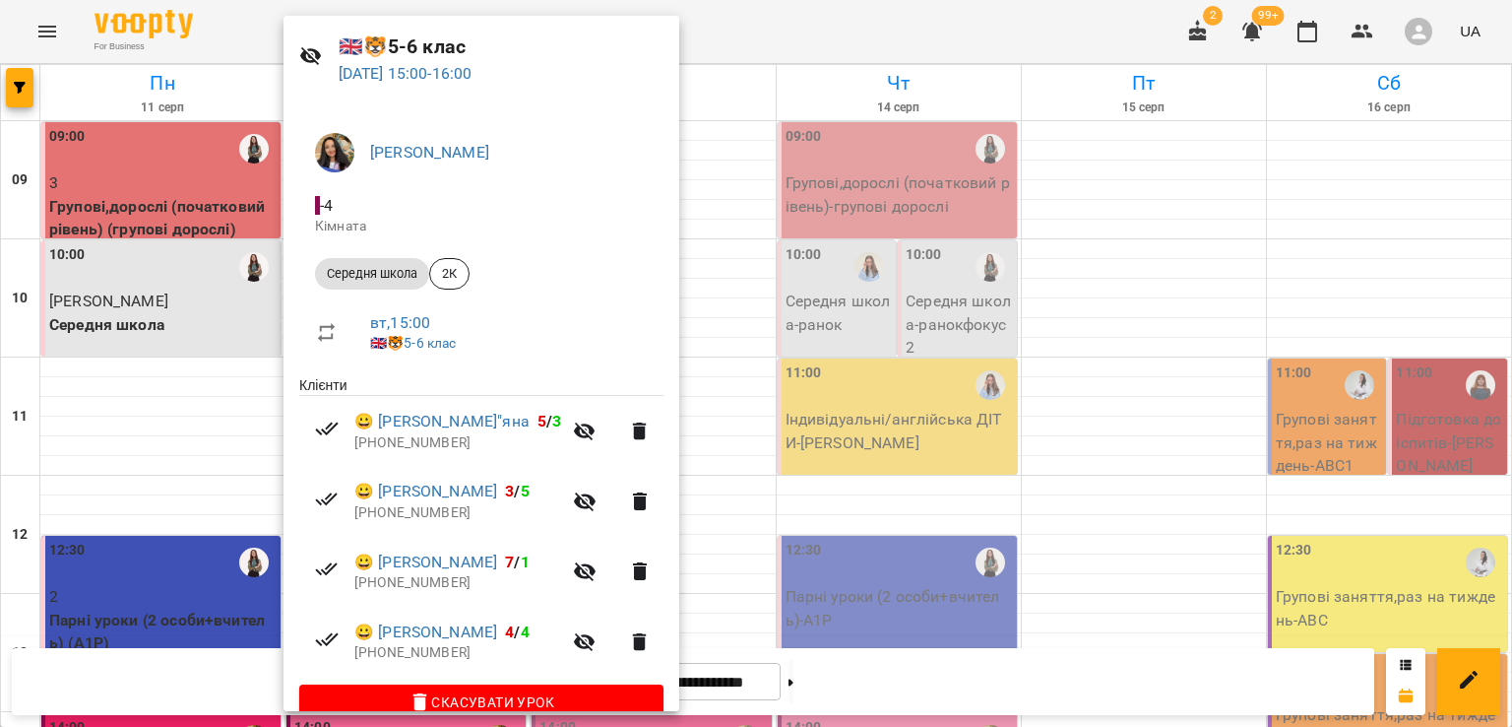
scroll to position [98, 0]
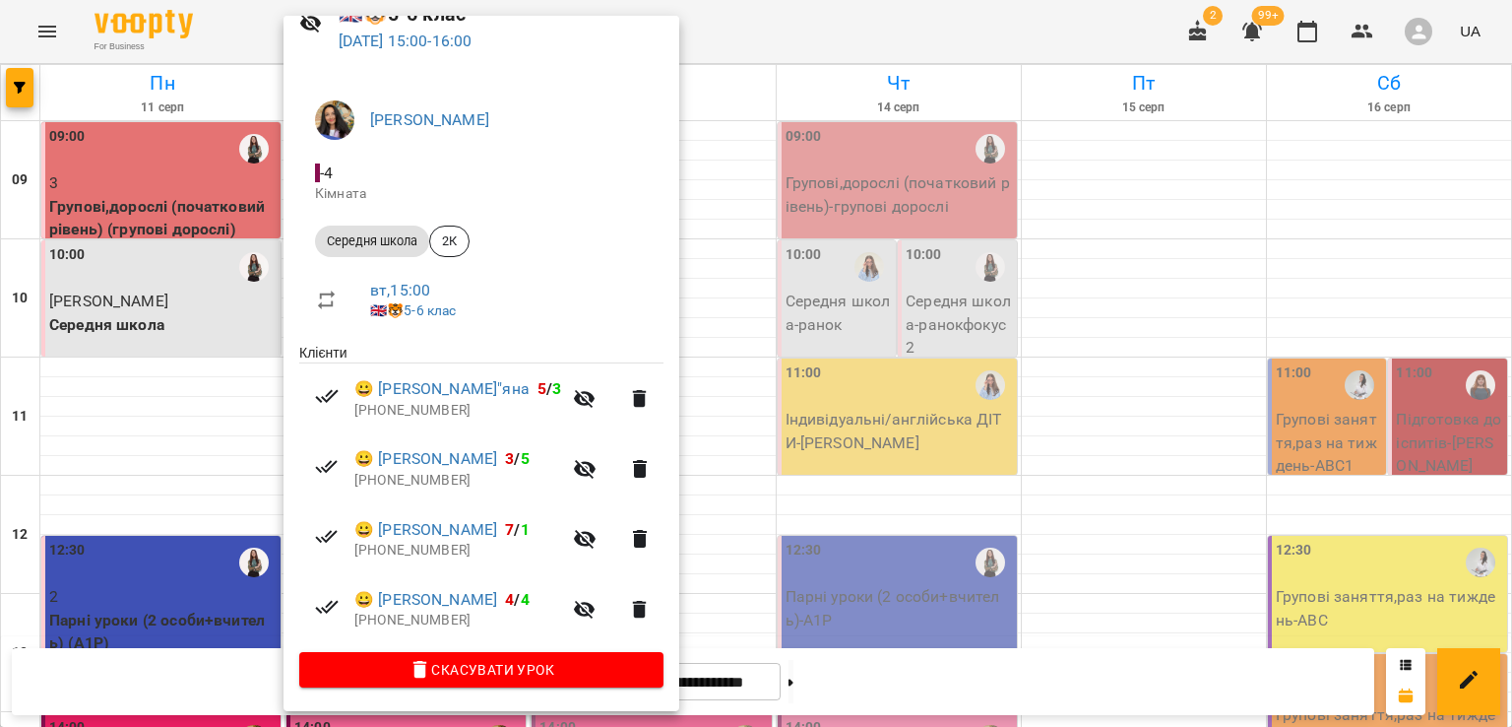
click at [894, 25] on div at bounding box center [756, 363] width 1512 height 727
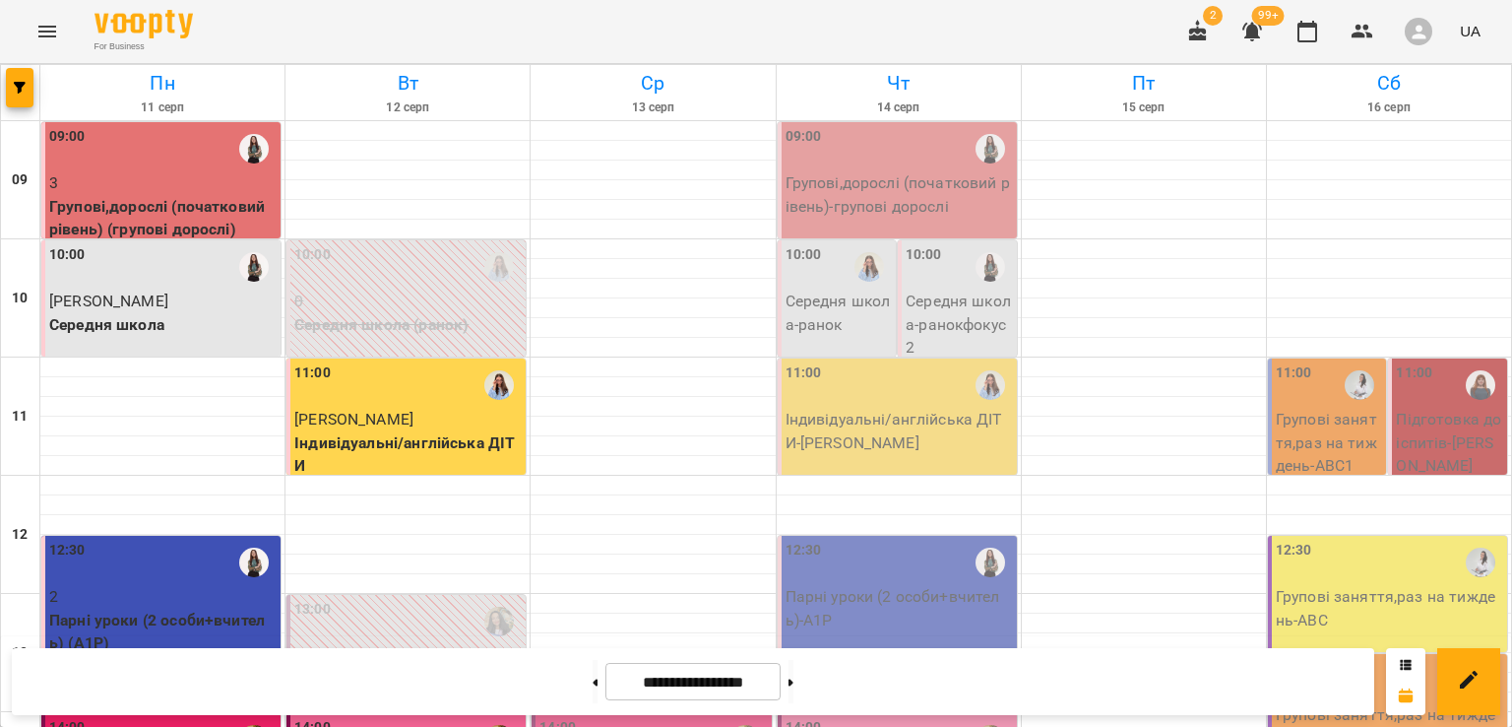
scroll to position [783, 0]
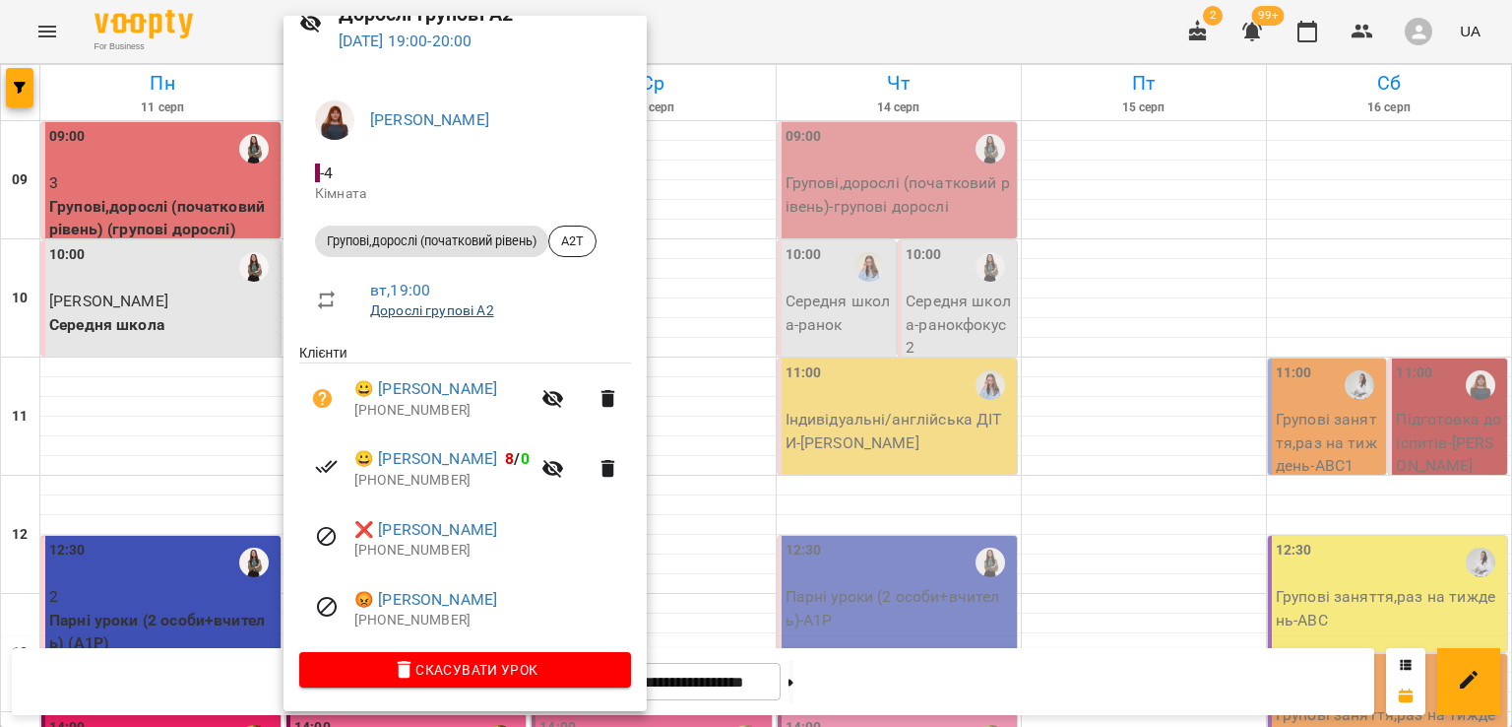
scroll to position [0, 0]
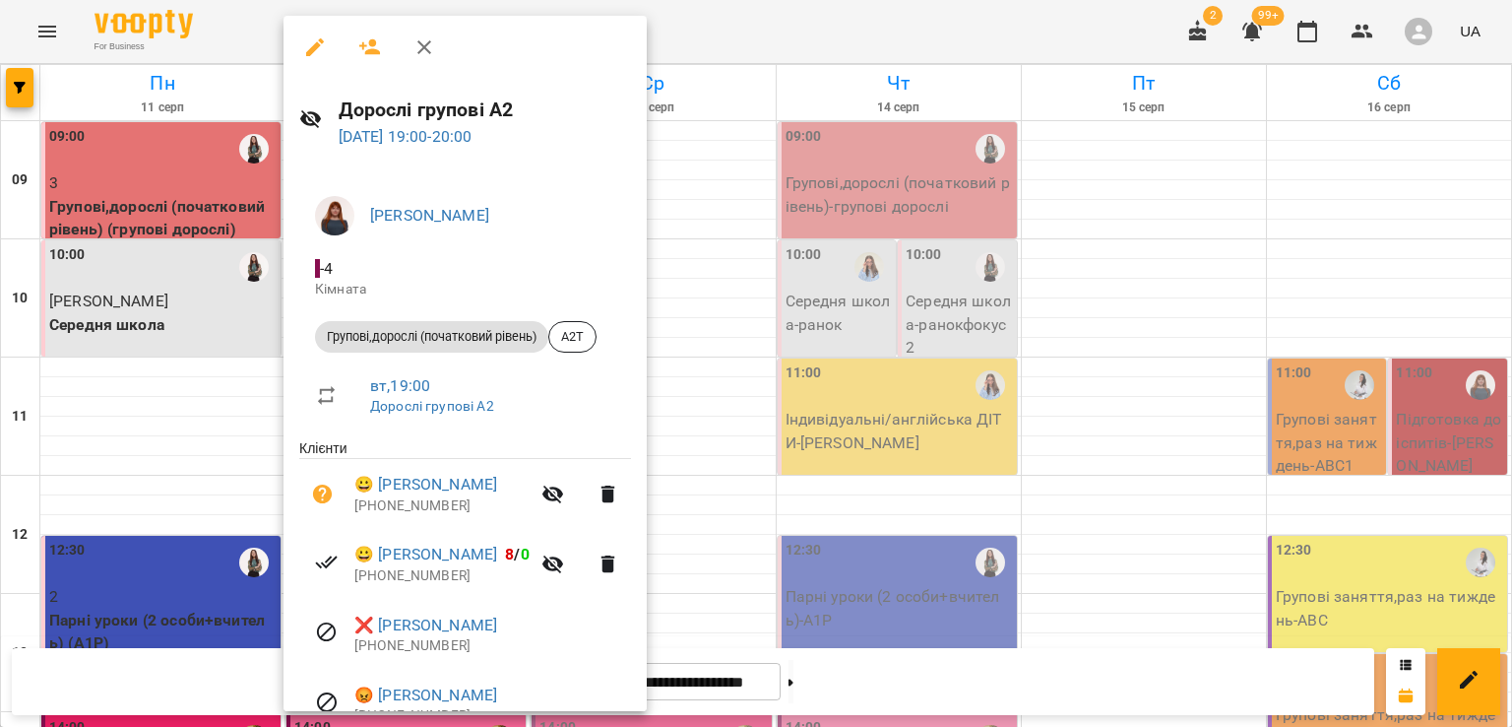
click at [835, 17] on div at bounding box center [756, 363] width 1512 height 727
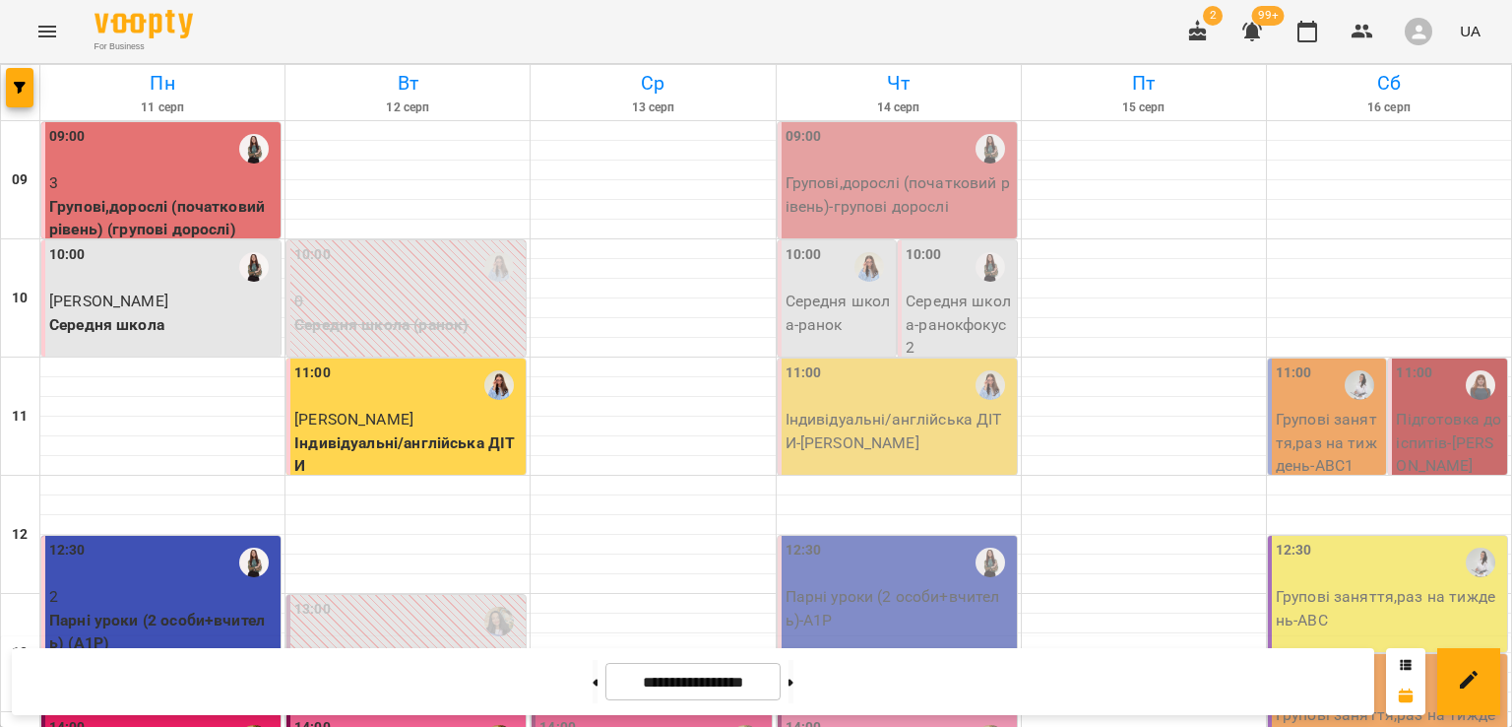
click at [457, 40] on div "For Business 2 99+ UA" at bounding box center [756, 31] width 1512 height 63
